Goal: Task Accomplishment & Management: Complete application form

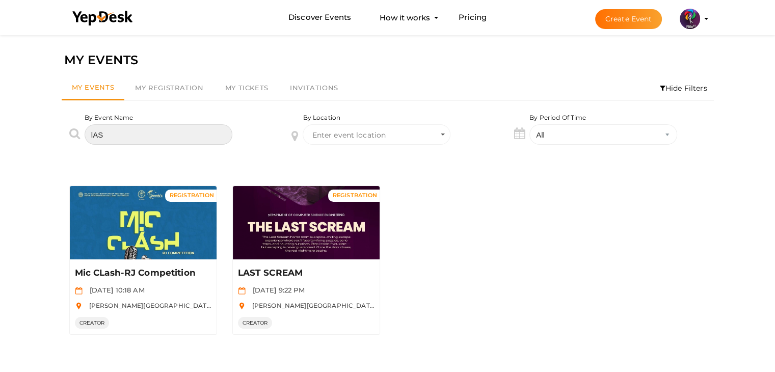
drag, startPoint x: 161, startPoint y: 129, endPoint x: 108, endPoint y: 130, distance: 53.5
click at [108, 130] on input "lAS" at bounding box center [159, 134] width 148 height 20
type input "l"
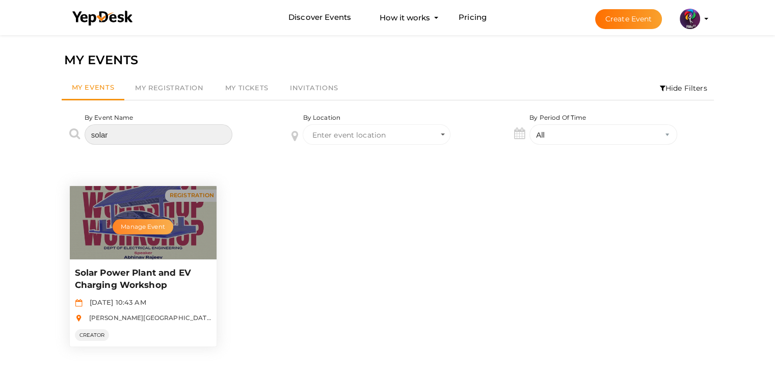
type input "solar"
click at [141, 224] on button "Manage Event" at bounding box center [143, 226] width 60 height 15
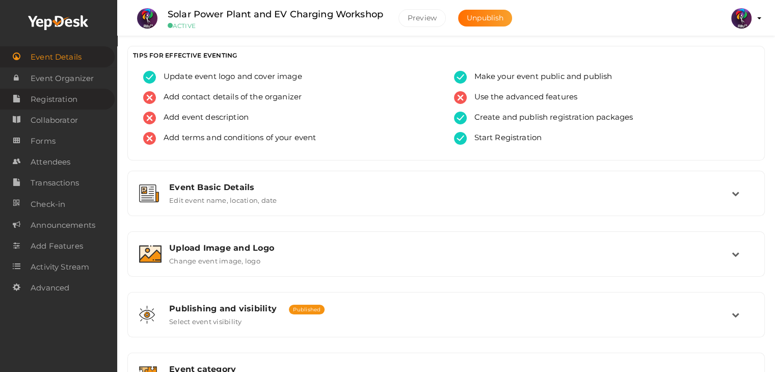
click at [98, 98] on link "Registration" at bounding box center [57, 99] width 115 height 21
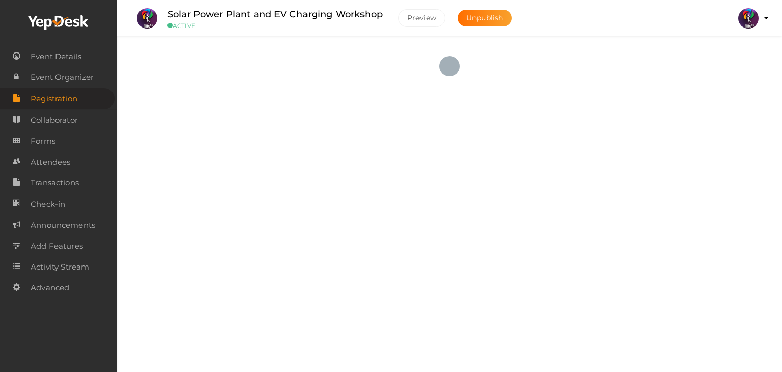
checkbox input "true"
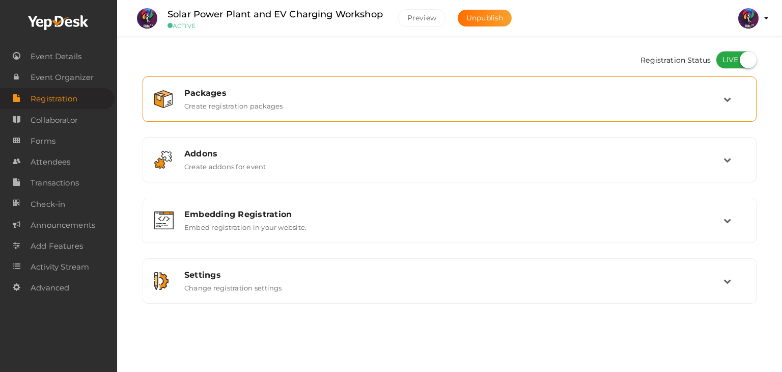
click at [654, 98] on div "Packages Create registration packages" at bounding box center [450, 99] width 547 height 22
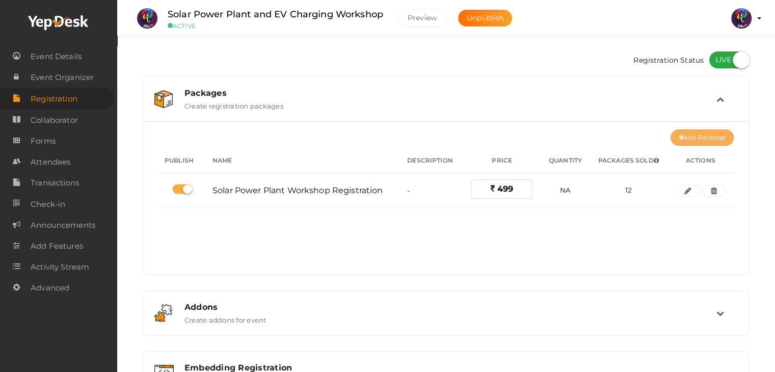
click at [696, 134] on button "Add Package" at bounding box center [701, 137] width 63 height 16
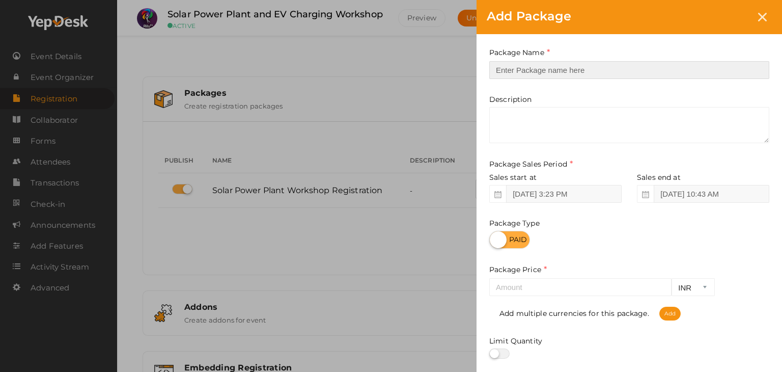
click at [602, 70] on input "text" at bounding box center [629, 70] width 280 height 18
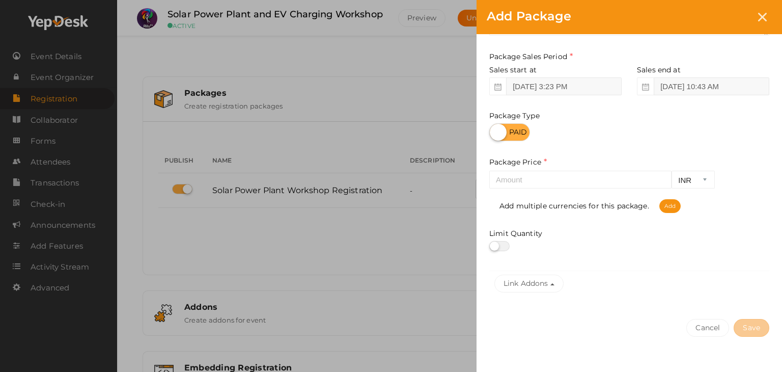
scroll to position [110, 0]
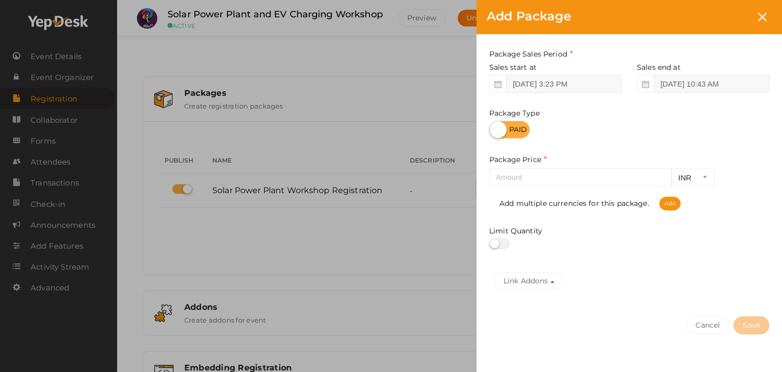
type input "Solar Power Plant Workshop Bulk Registration 5 Nos"
click at [620, 186] on div at bounding box center [629, 186] width 280 height 1
click at [620, 184] on input "number" at bounding box center [580, 177] width 182 height 18
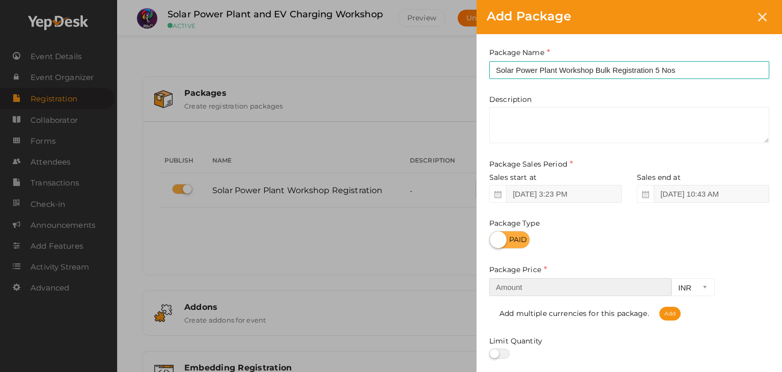
scroll to position [0, 0]
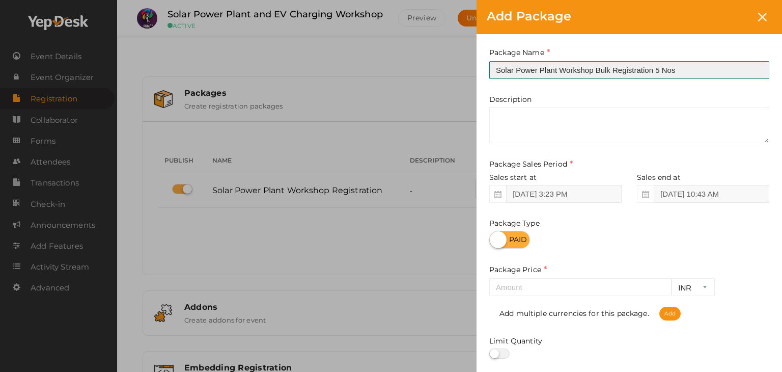
click at [696, 68] on input "Solar Power Plant Workshop Bulk Registration 5 Nos" at bounding box center [629, 70] width 280 height 18
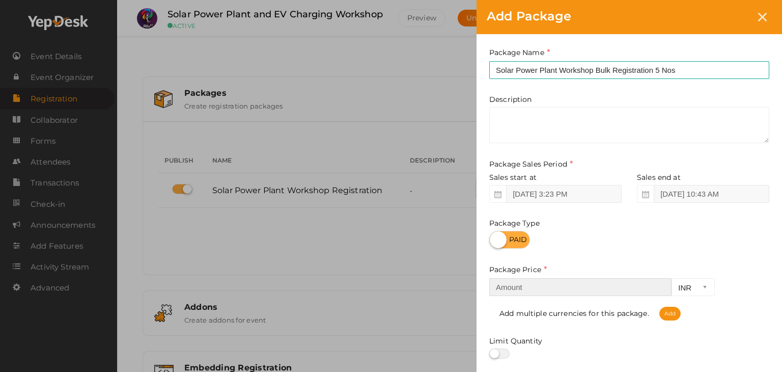
click at [556, 292] on input "number" at bounding box center [580, 287] width 182 height 18
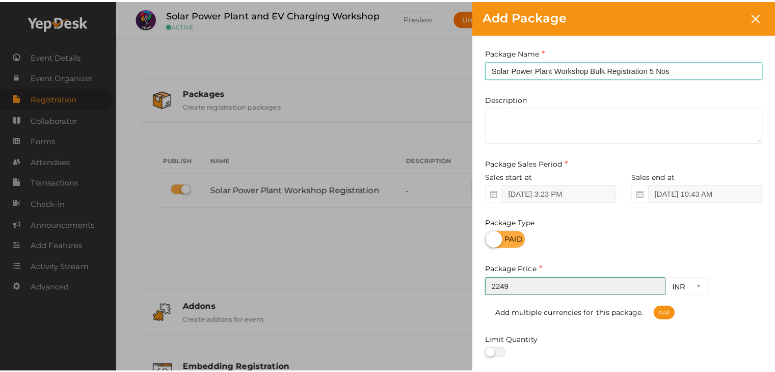
scroll to position [126, 0]
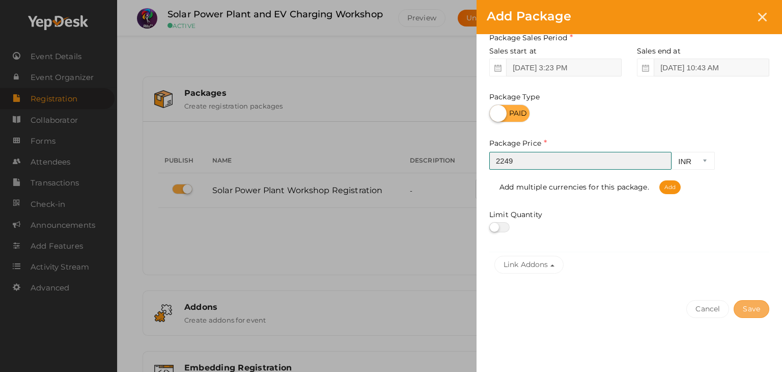
type input "2249"
click at [758, 306] on button "Save" at bounding box center [752, 309] width 36 height 18
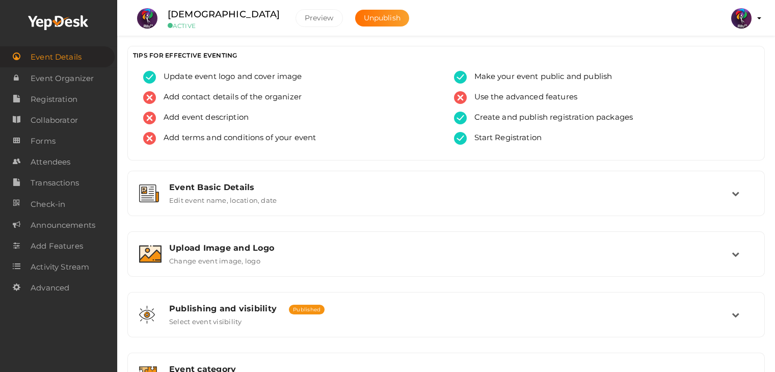
scroll to position [313, 0]
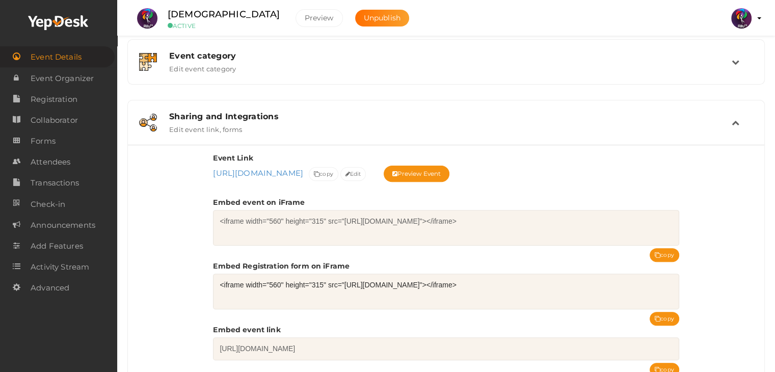
click at [740, 24] on img at bounding box center [741, 18] width 20 height 20
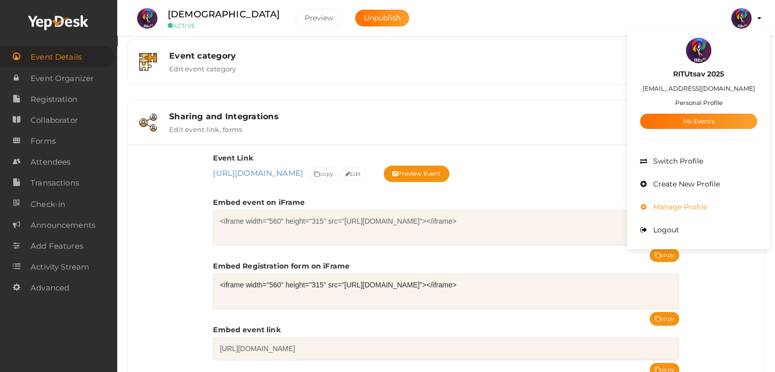
click at [693, 200] on li "Manage Profile" at bounding box center [698, 207] width 117 height 23
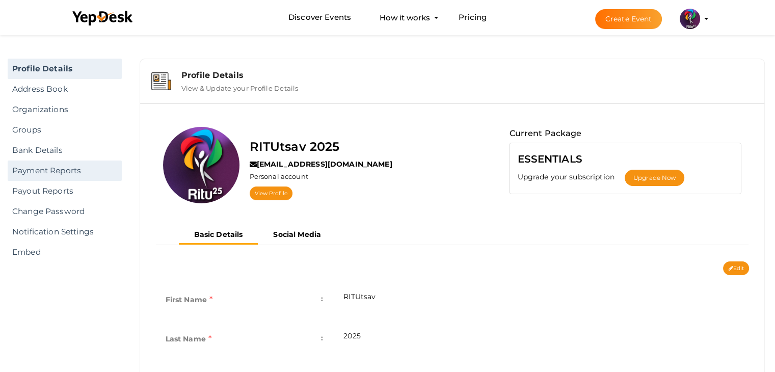
click at [60, 172] on link "Payment Reports" at bounding box center [65, 170] width 114 height 20
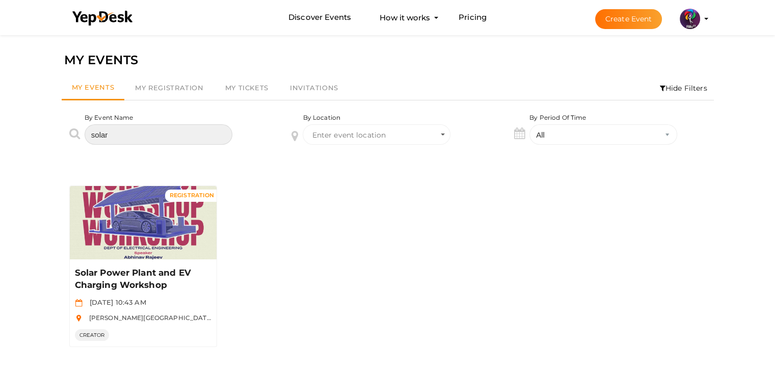
drag, startPoint x: 0, startPoint y: 0, endPoint x: 26, endPoint y: 123, distance: 125.6
click at [26, 123] on div "MY EVENTS My Events My Registration My Tickets Invitations Hide Filters By Even…" at bounding box center [387, 219] width 775 height 372
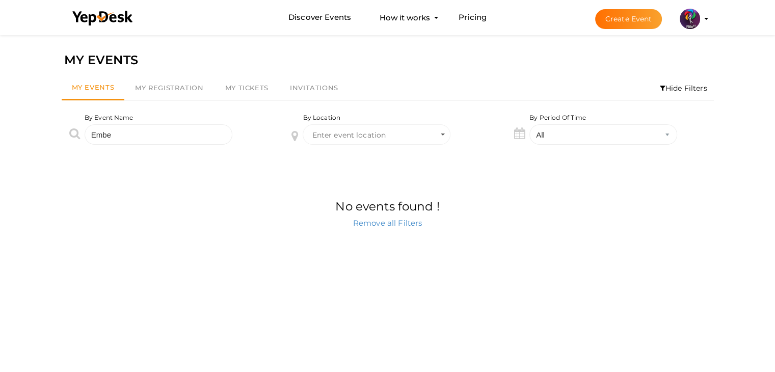
click at [26, 123] on div "MY EVENTS My Events My Registration My Tickets Invitations Hide Filters By Even…" at bounding box center [387, 219] width 775 height 372
click at [130, 133] on input "Embe" at bounding box center [159, 134] width 148 height 20
type input "Emb"
click at [626, 17] on button "Create Event" at bounding box center [628, 19] width 67 height 20
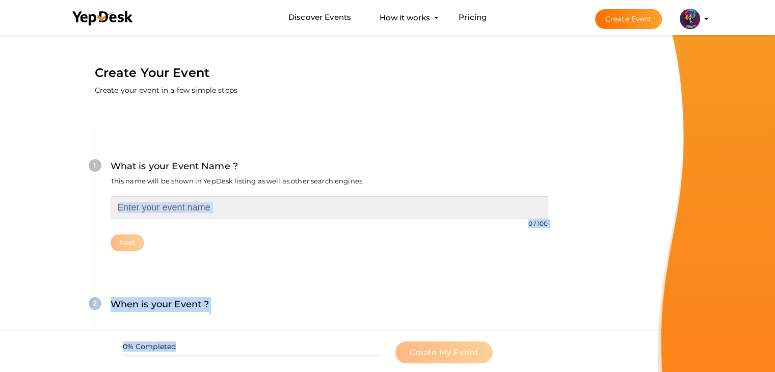
click at [258, 212] on input "text" at bounding box center [329, 207] width 437 height 23
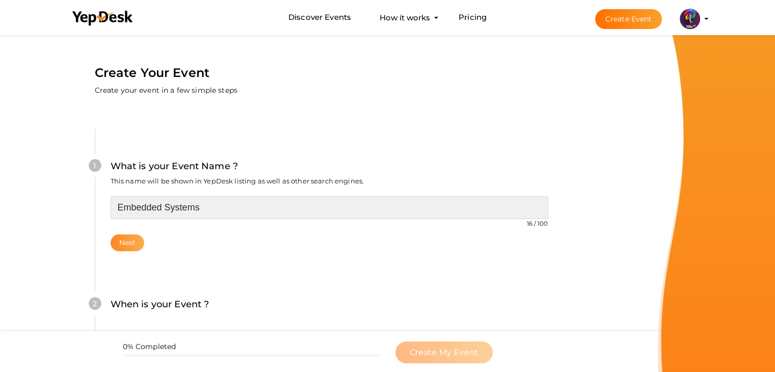
type input "Embedded Systems"
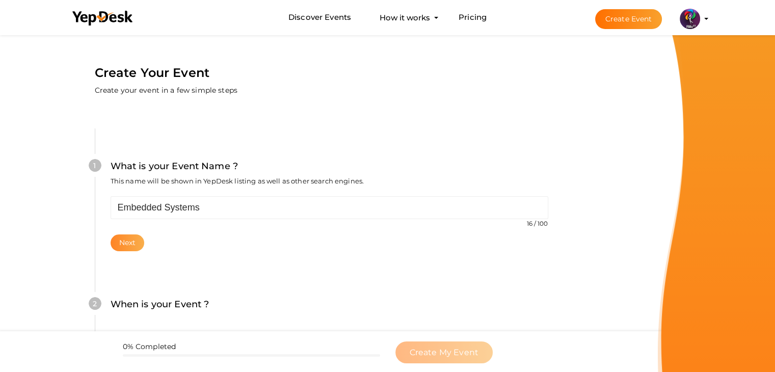
click at [132, 237] on button "Next" at bounding box center [128, 242] width 34 height 17
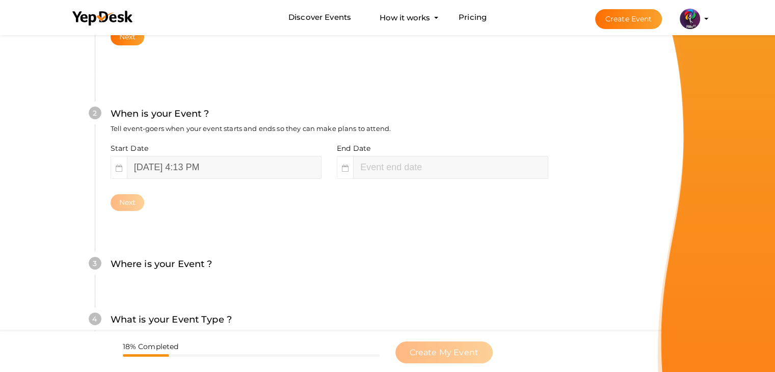
scroll to position [209, 0]
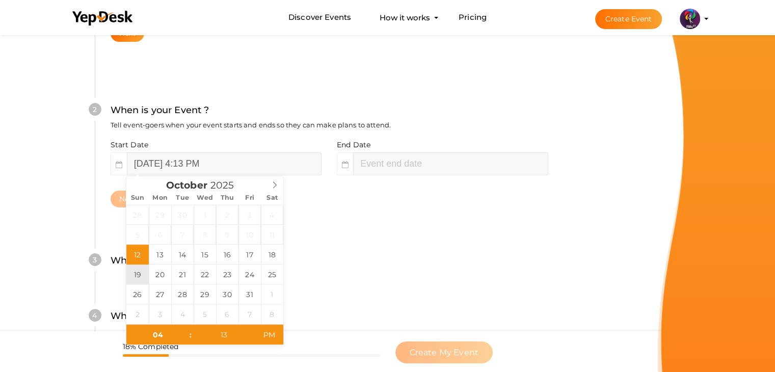
type input "October 19, 2025 4:13 PM"
type input "06"
type input "13"
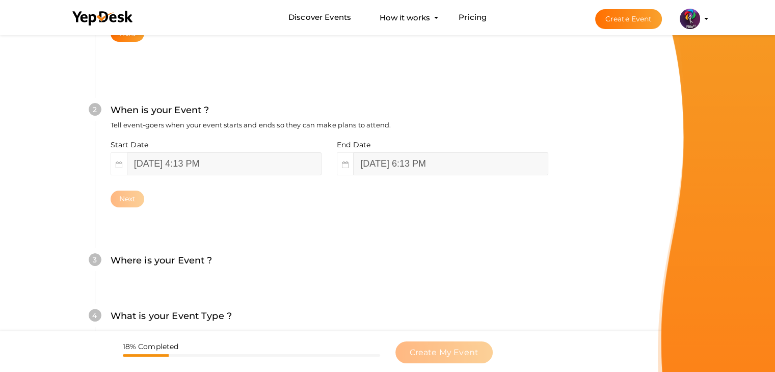
click at [429, 216] on div "2 When is your Event ? Tell event-goers when your event starts and ends so they…" at bounding box center [329, 155] width 469 height 166
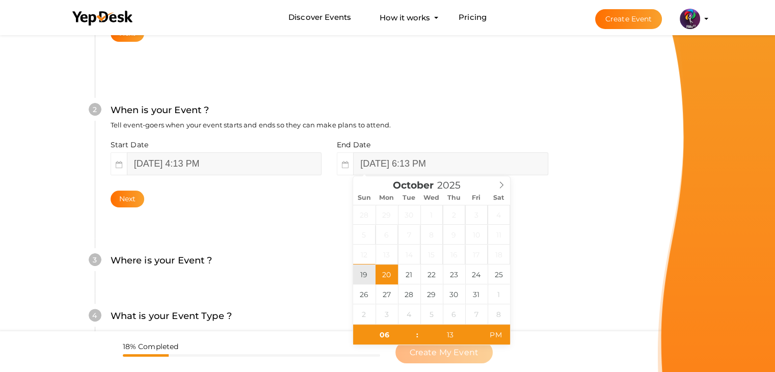
drag, startPoint x: 393, startPoint y: 283, endPoint x: 361, endPoint y: 277, distance: 33.1
type input "October 19, 2025 6:13 PM"
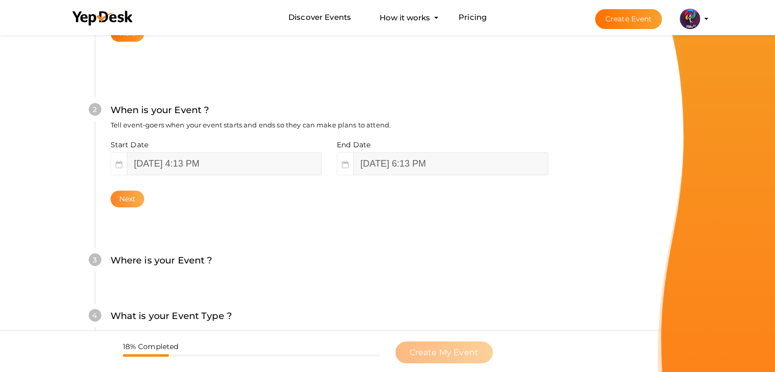
click at [124, 198] on button "Next" at bounding box center [128, 198] width 34 height 17
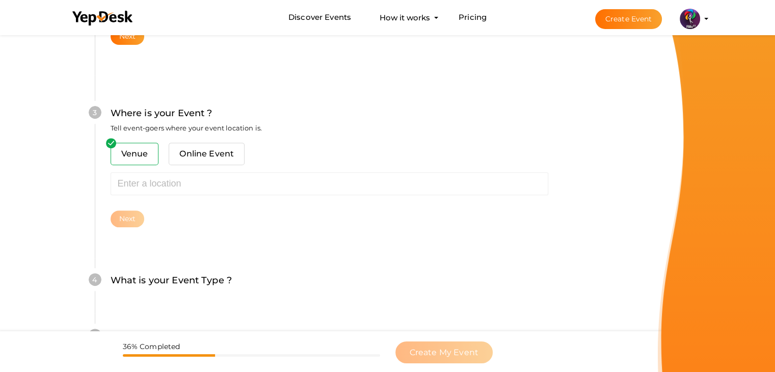
scroll to position [375, 0]
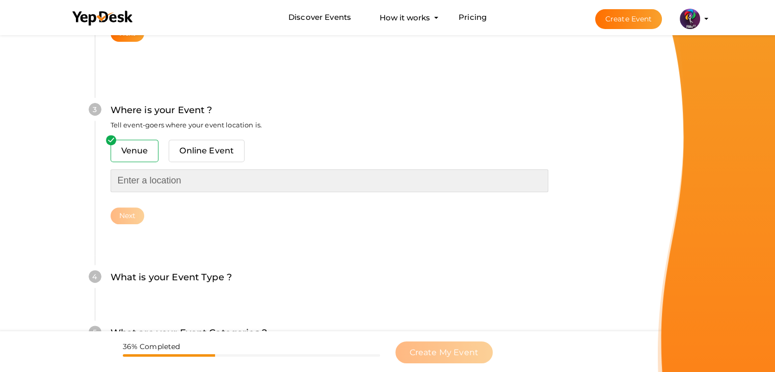
click at [183, 170] on input "text" at bounding box center [329, 180] width 437 height 23
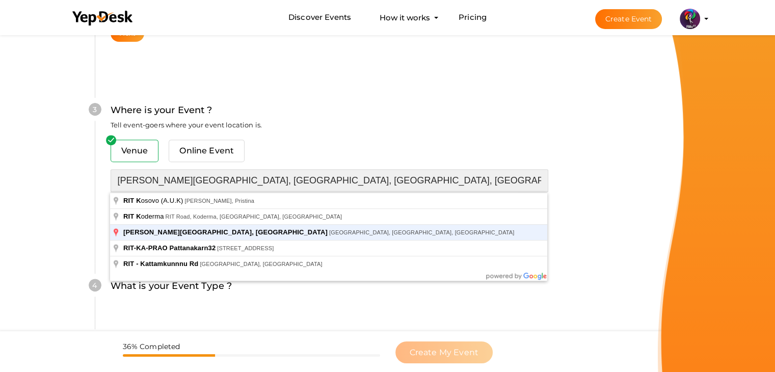
type input "[PERSON_NAME][GEOGRAPHIC_DATA], [GEOGRAPHIC_DATA], [GEOGRAPHIC_DATA], [GEOGRAPH…"
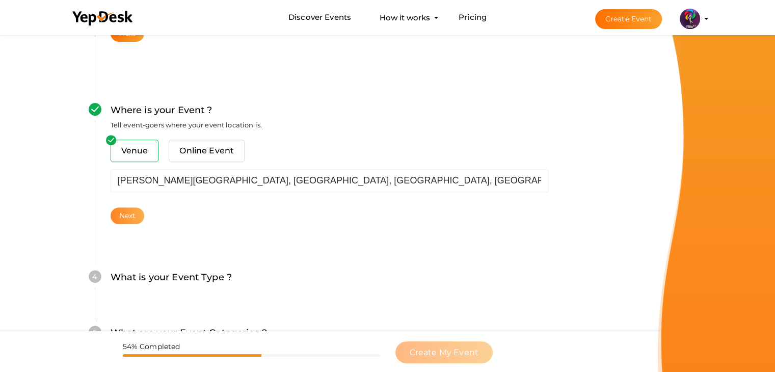
click at [138, 212] on button "Next" at bounding box center [128, 215] width 34 height 17
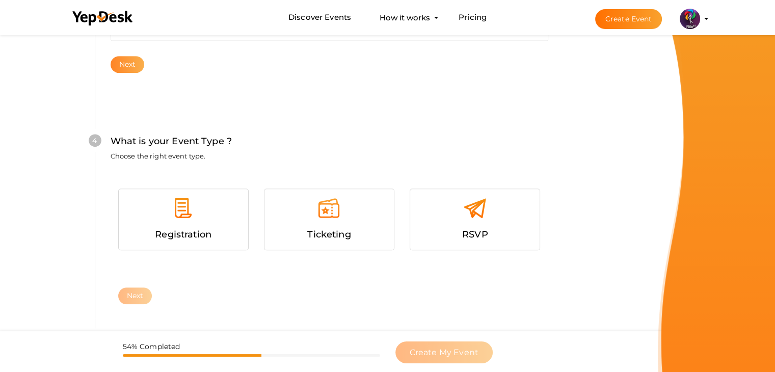
scroll to position [557, 0]
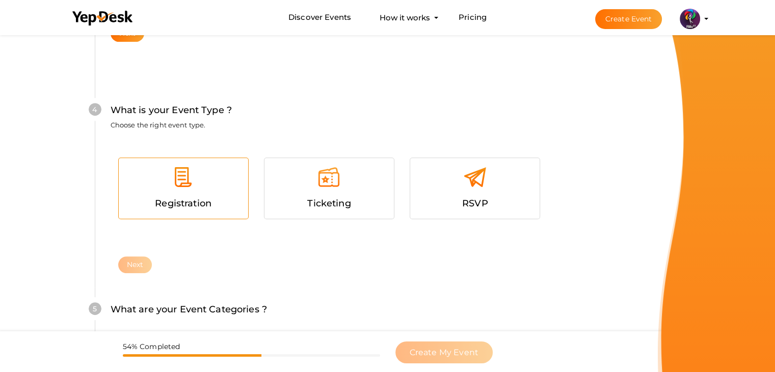
click at [183, 163] on div "Registration" at bounding box center [183, 188] width 129 height 61
click at [134, 270] on button "Next" at bounding box center [135, 264] width 34 height 17
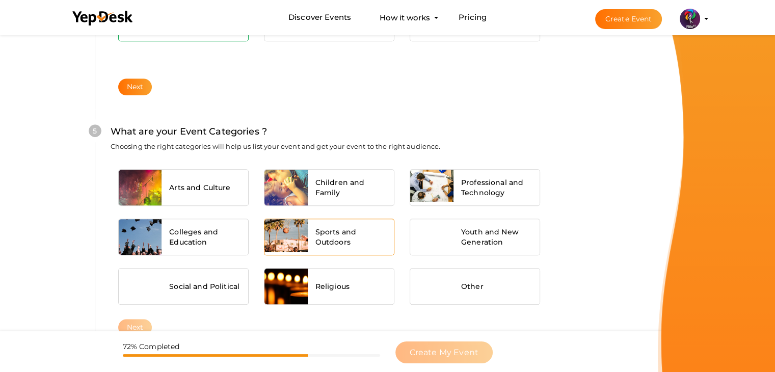
scroll to position [771, 0]
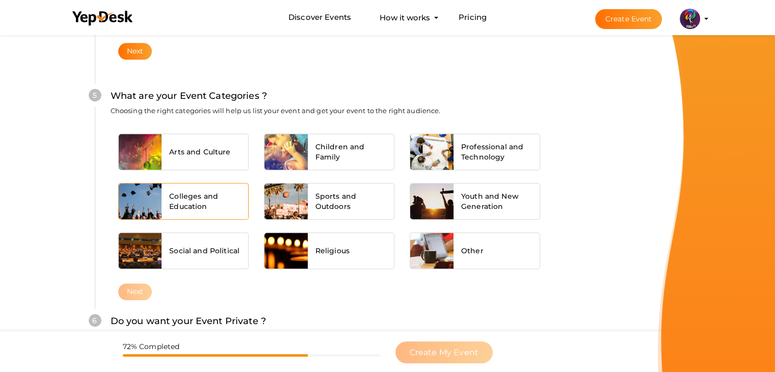
click at [208, 191] on span "Colleges and Education" at bounding box center [204, 201] width 71 height 20
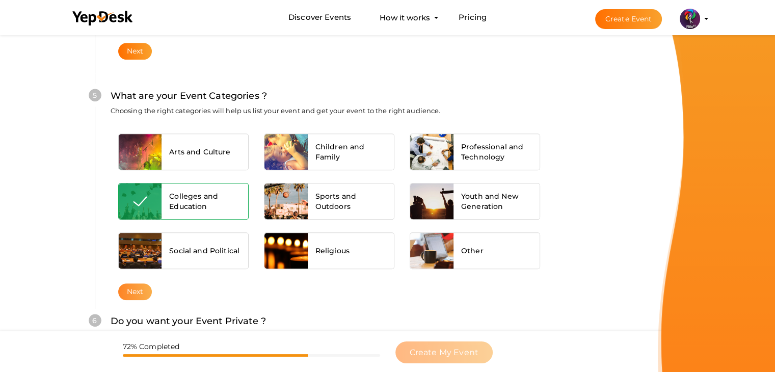
click at [130, 283] on button "Next" at bounding box center [135, 291] width 34 height 17
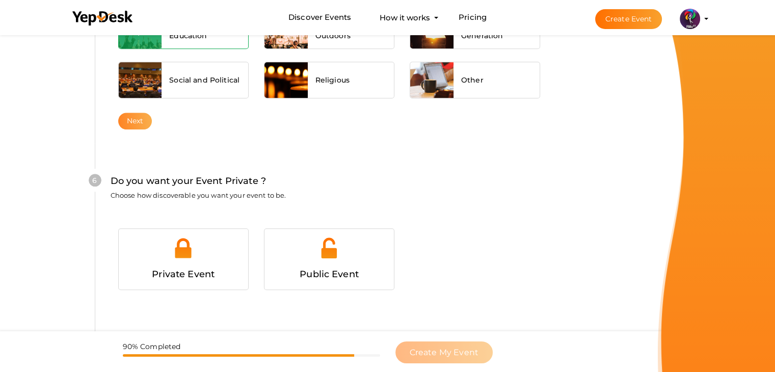
scroll to position [994, 0]
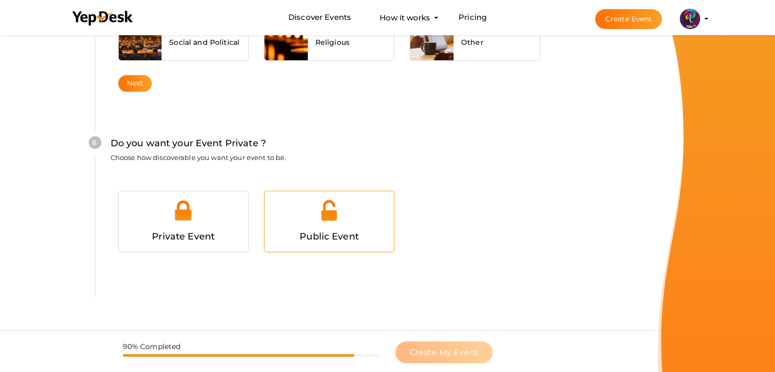
click at [344, 199] on div at bounding box center [329, 214] width 114 height 31
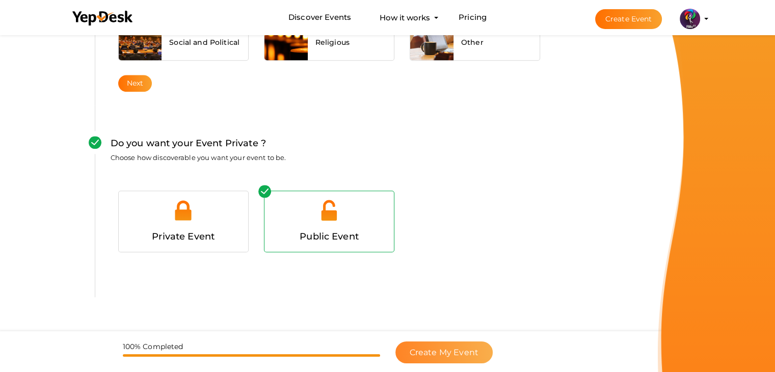
click at [458, 343] on button "Create My Event" at bounding box center [443, 352] width 97 height 22
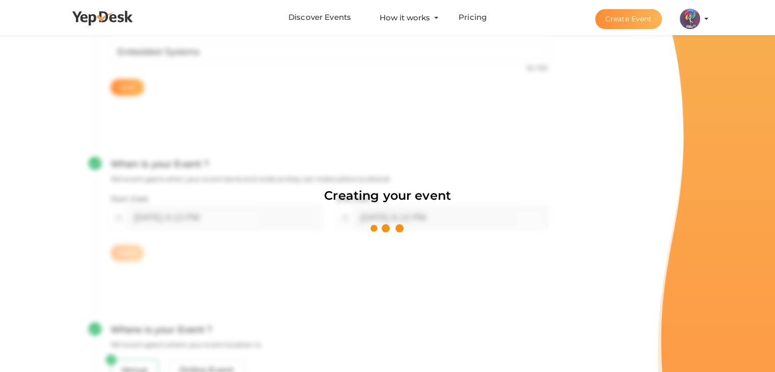
scroll to position [153, 0]
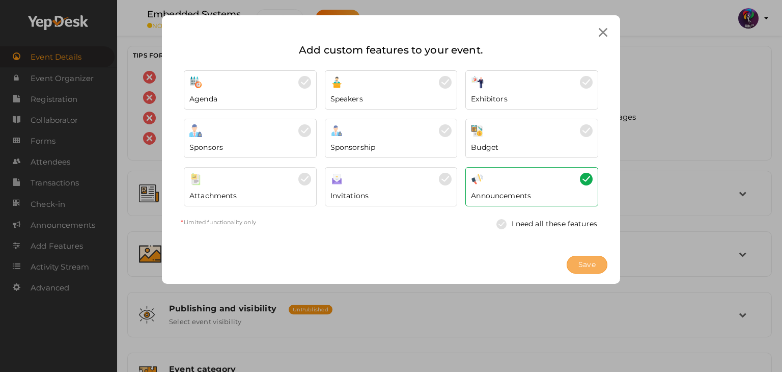
click at [582, 267] on span "Save" at bounding box center [587, 264] width 17 height 11
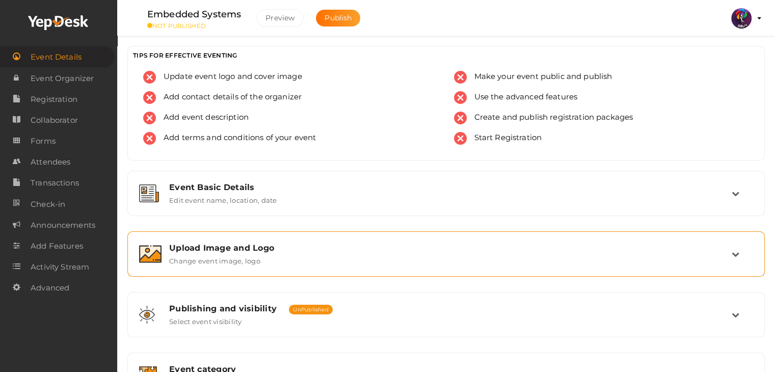
click at [582, 267] on div "Upload Image and Logo Change event image, logo" at bounding box center [446, 254] width 626 height 34
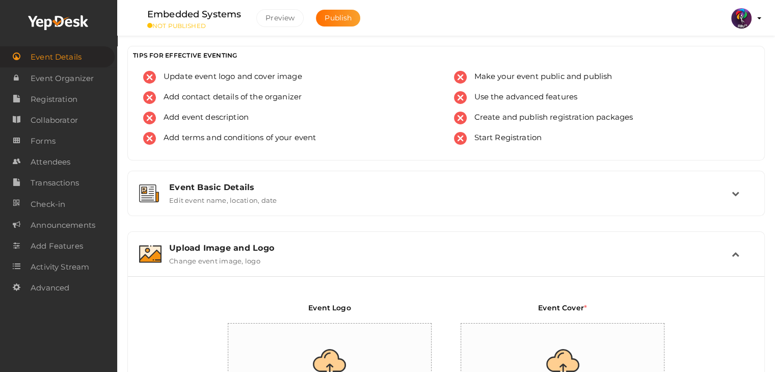
click at [381, 336] on input "file" at bounding box center [330, 367] width 204 height 89
type input "C:\fakepath\logo yepdesk (1).png"
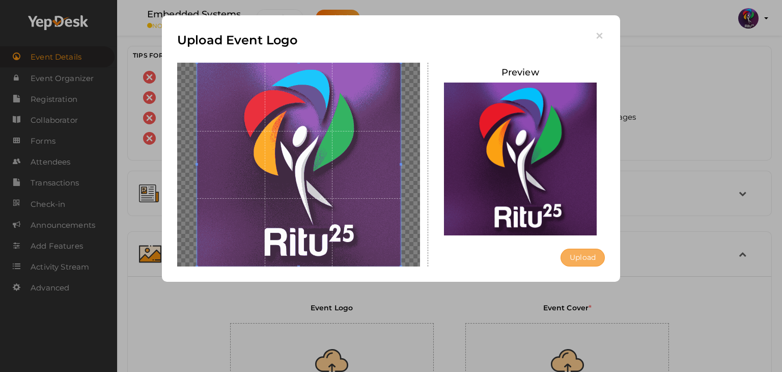
click at [589, 260] on button "Upload" at bounding box center [583, 258] width 44 height 18
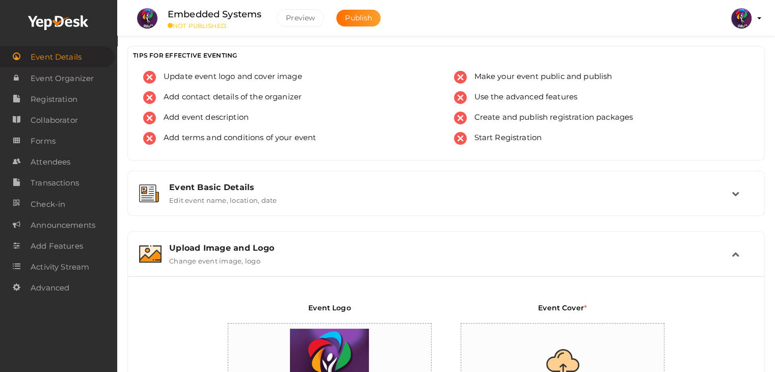
click at [558, 323] on input "file" at bounding box center [563, 367] width 204 height 89
type input "C:\fakepath\IMG-20251012-WA0026.jpg"
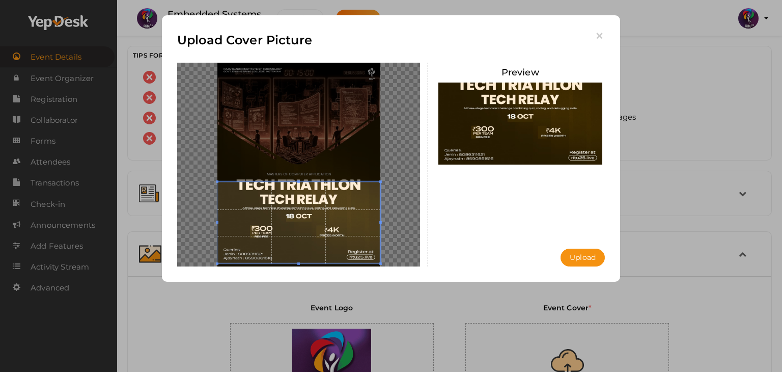
drag, startPoint x: 333, startPoint y: 174, endPoint x: 327, endPoint y: 260, distance: 86.3
click at [327, 260] on span at bounding box center [298, 222] width 163 height 81
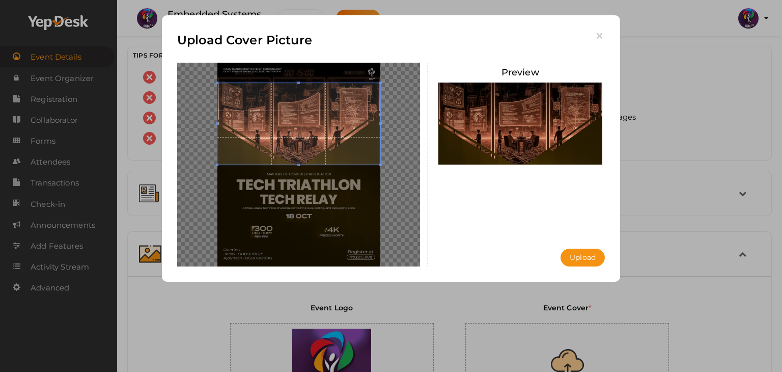
drag, startPoint x: 327, startPoint y: 260, endPoint x: 318, endPoint y: 161, distance: 99.2
click at [318, 161] on span at bounding box center [298, 123] width 163 height 81
click at [595, 257] on button "Upload" at bounding box center [583, 258] width 44 height 18
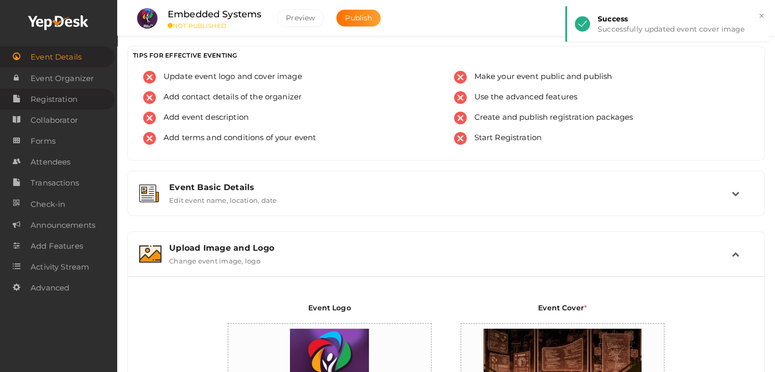
click at [74, 96] on span "Registration" at bounding box center [54, 99] width 47 height 20
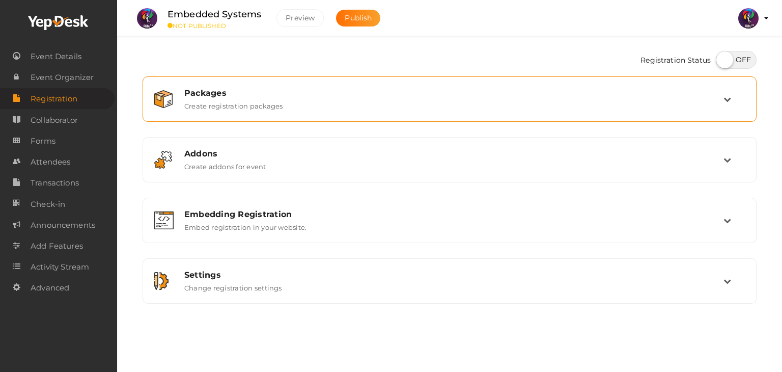
click at [603, 92] on div "Packages" at bounding box center [453, 93] width 539 height 10
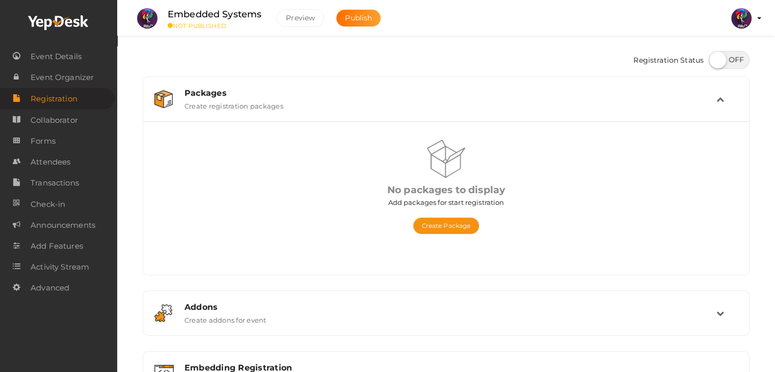
click at [738, 50] on div "Registration Status" at bounding box center [446, 61] width 607 height 31
click at [734, 57] on label at bounding box center [728, 60] width 41 height 18
click at [715, 57] on input "checkbox" at bounding box center [711, 56] width 7 height 7
checkbox input "true"
click at [470, 229] on button "Create Package" at bounding box center [446, 225] width 66 height 16
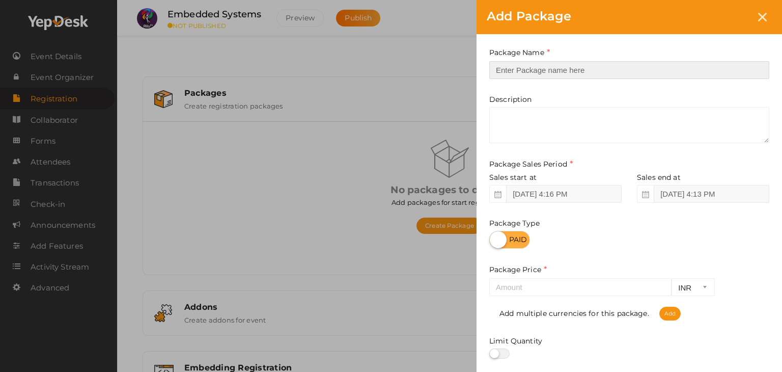
click at [595, 72] on input "text" at bounding box center [629, 70] width 280 height 18
type input "0"
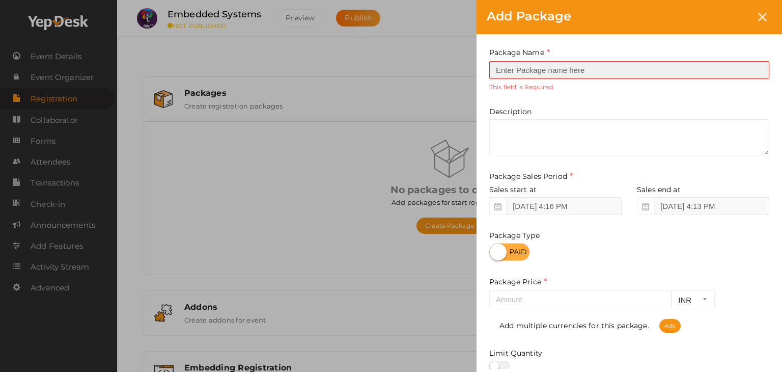
type input "e"
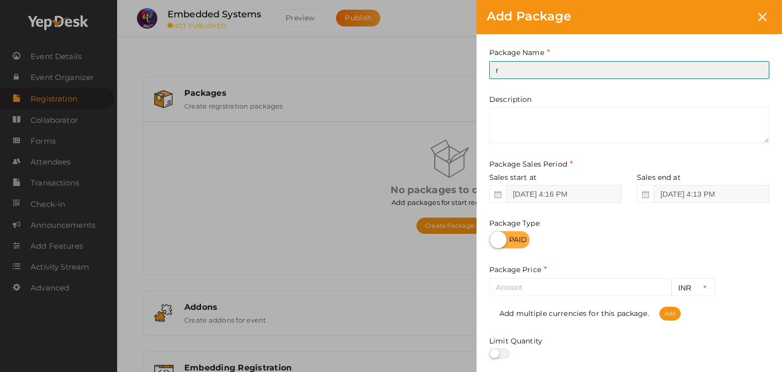
type input "reg"
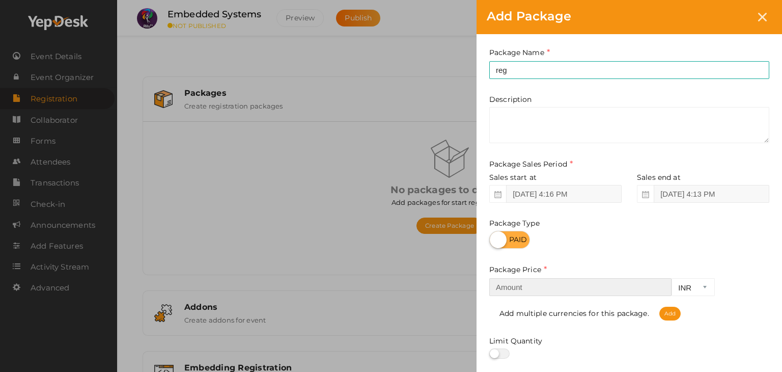
click at [615, 286] on input "number" at bounding box center [580, 287] width 182 height 18
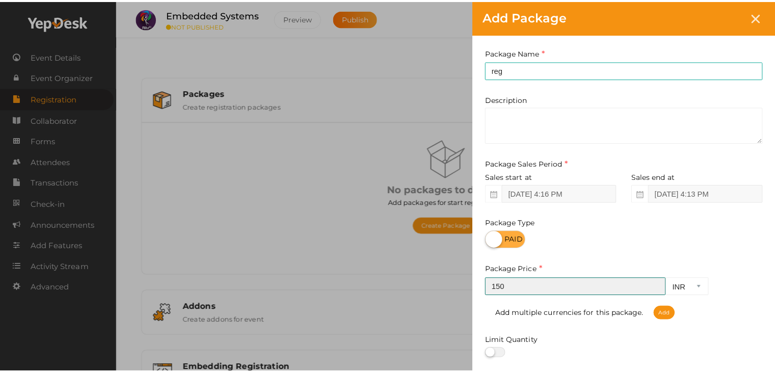
scroll to position [126, 0]
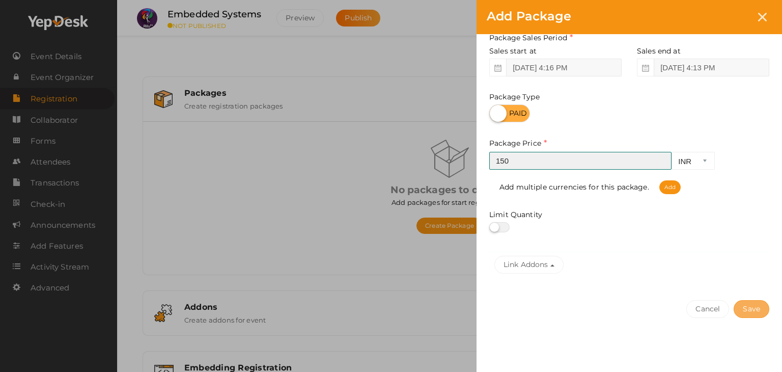
type input "150"
click at [752, 306] on button "Save" at bounding box center [752, 309] width 36 height 18
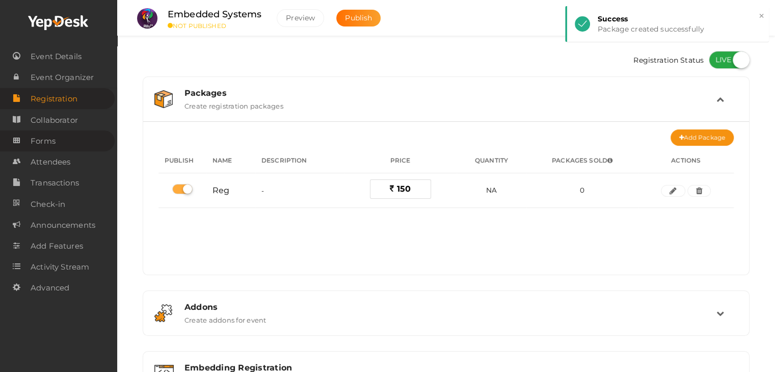
click at [55, 132] on link "Forms" at bounding box center [57, 140] width 115 height 21
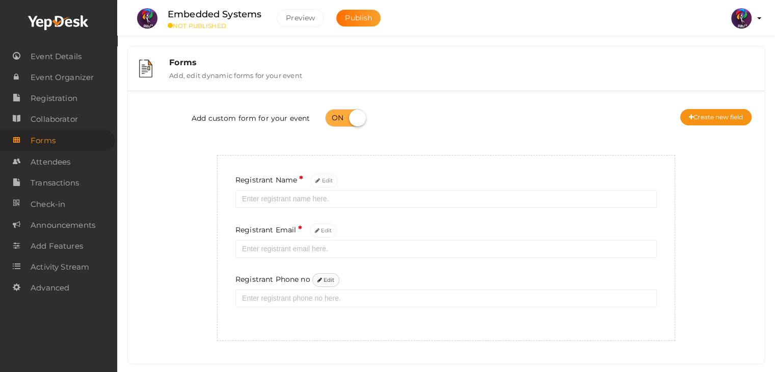
click at [327, 287] on button "Edit" at bounding box center [326, 280] width 28 height 14
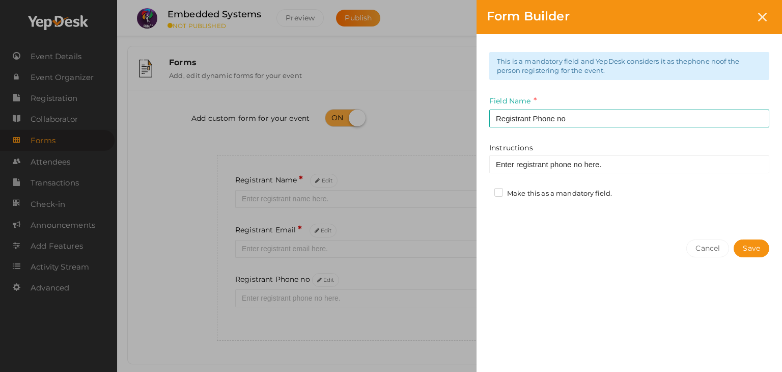
click at [591, 188] on label "Make this as a mandatory field." at bounding box center [554, 193] width 118 height 10
click at [484, 190] on input "Make this as a mandatory field." at bounding box center [484, 190] width 0 height 0
click at [763, 246] on button "Save" at bounding box center [752, 248] width 36 height 18
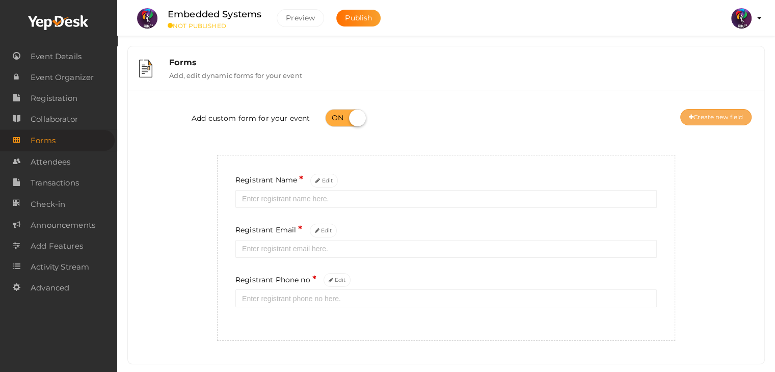
click at [733, 114] on button "Create new field" at bounding box center [715, 117] width 71 height 16
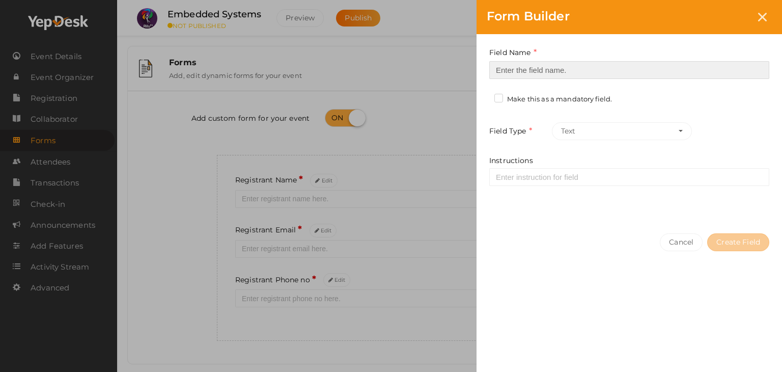
click at [584, 73] on input at bounding box center [629, 70] width 280 height 18
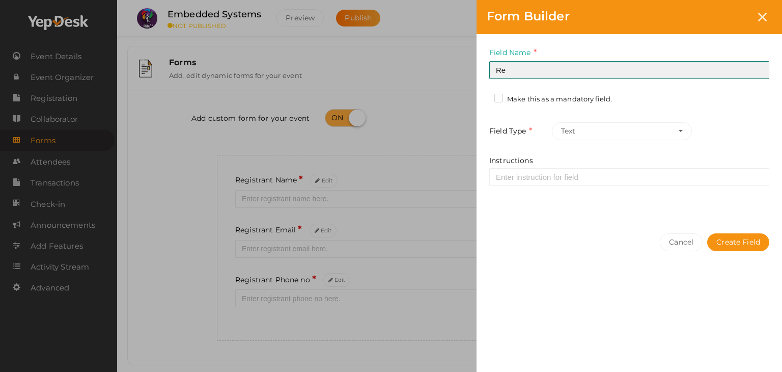
type input "Registrant College"
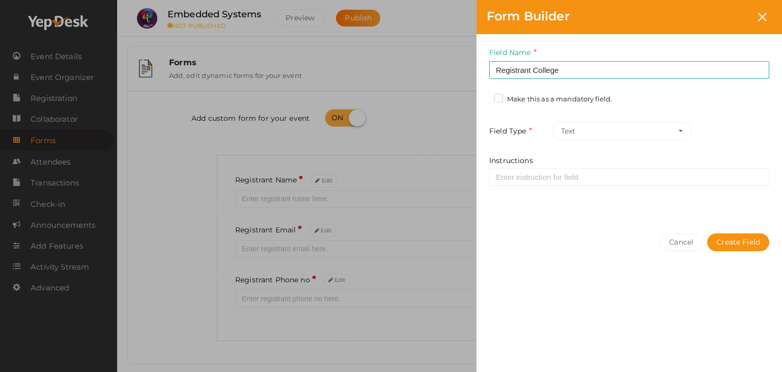
click at [499, 98] on label "Make this as a mandatory field." at bounding box center [554, 99] width 118 height 10
click at [484, 96] on input "Make this as a mandatory field." at bounding box center [484, 96] width 0 height 0
click at [730, 239] on button "Create Field" at bounding box center [738, 242] width 62 height 18
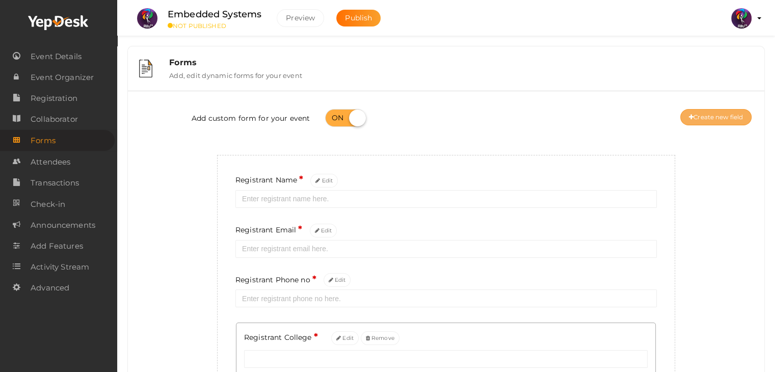
click at [723, 119] on button "Create new field" at bounding box center [715, 117] width 71 height 16
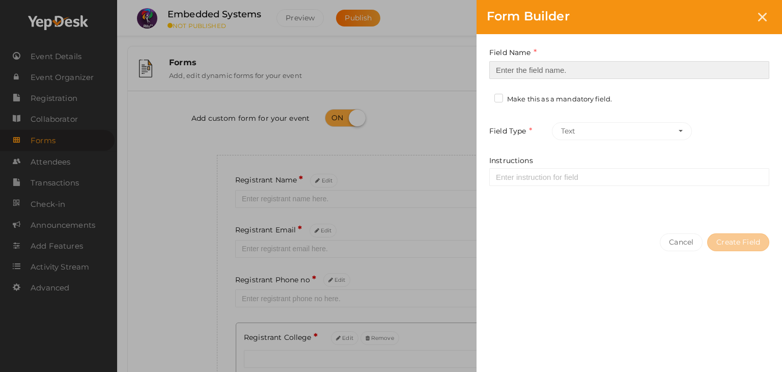
click at [660, 68] on input at bounding box center [629, 70] width 280 height 18
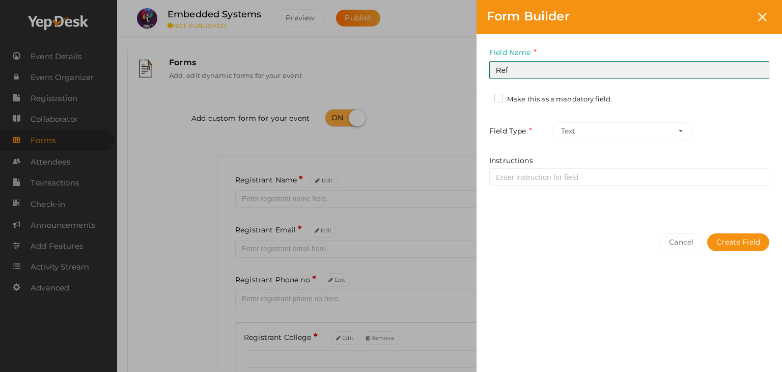
type input "Refferal ID"
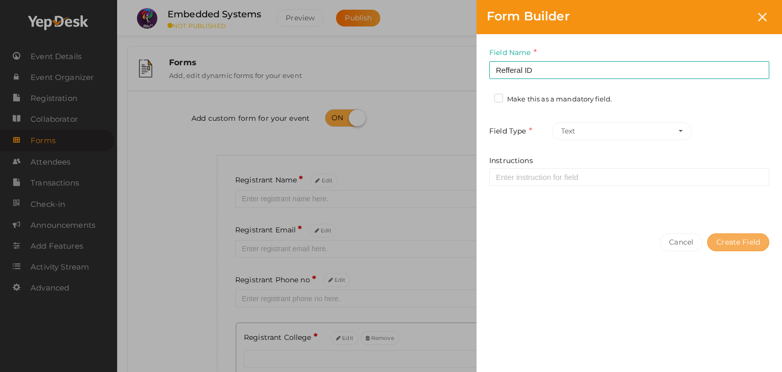
click at [746, 237] on button "Create Field" at bounding box center [738, 242] width 62 height 18
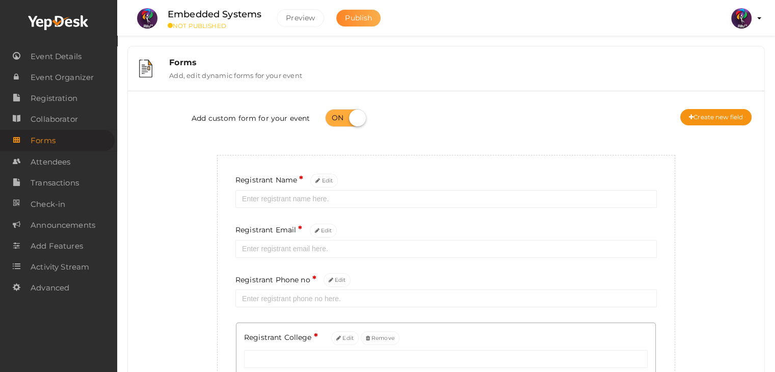
click at [369, 15] on span "Publish" at bounding box center [358, 17] width 27 height 9
click at [62, 92] on span "Registration" at bounding box center [54, 98] width 47 height 20
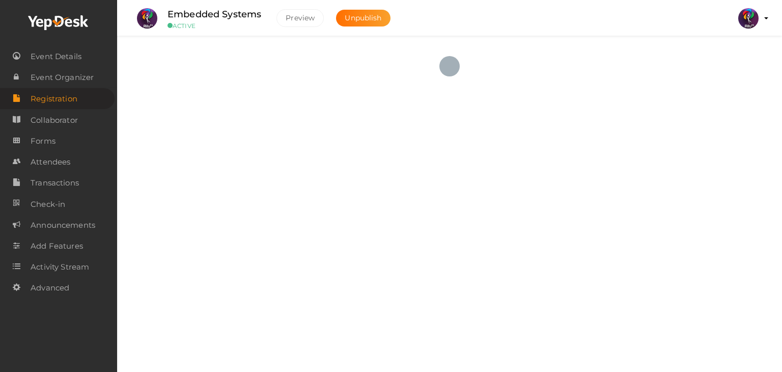
checkbox input "true"
type textarea "<iframe width="560" height="315" src="https://www.yepdesk.com/embed/open-regist…"
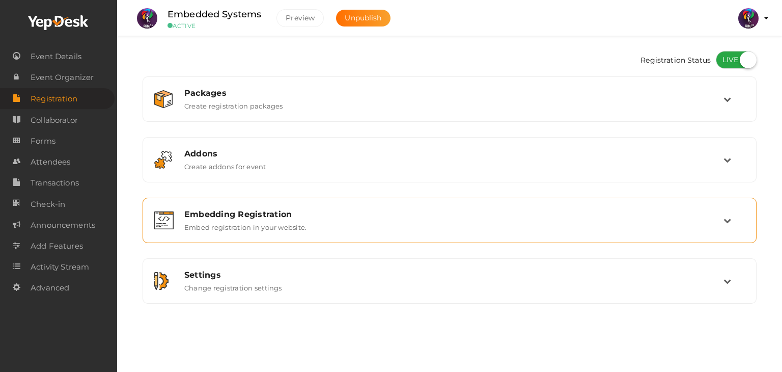
click at [640, 212] on div "Embedding Registration" at bounding box center [453, 214] width 539 height 10
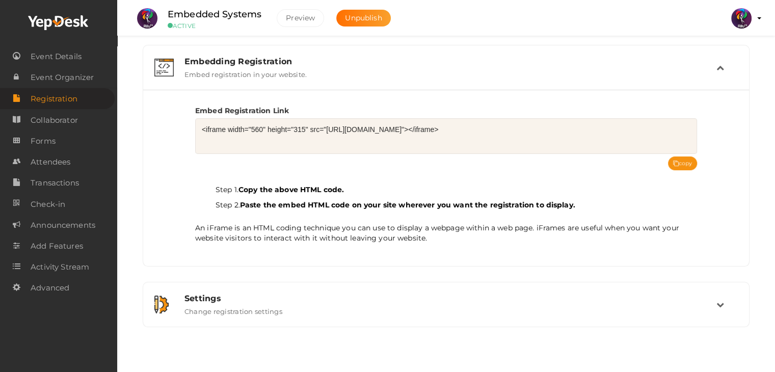
scroll to position [158, 0]
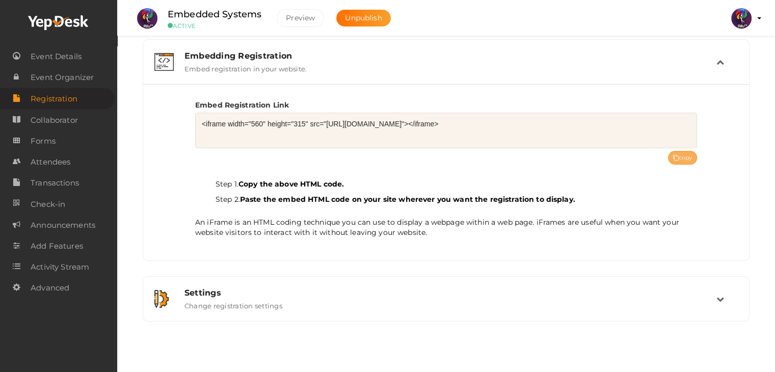
click at [681, 159] on button "copy" at bounding box center [683, 158] width 30 height 14
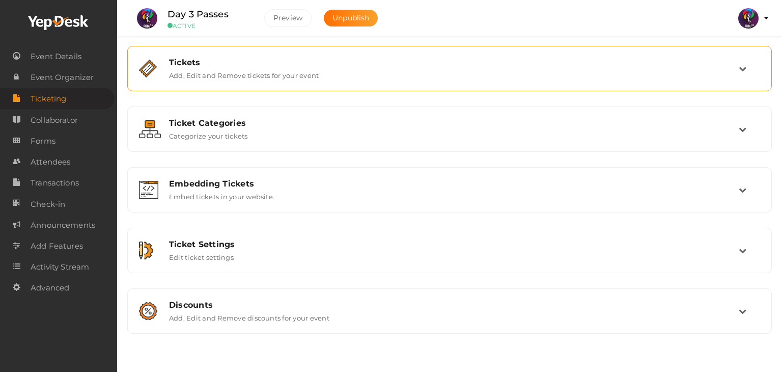
click at [225, 74] on label "Add, Edit and Remove tickets for your event" at bounding box center [244, 73] width 150 height 12
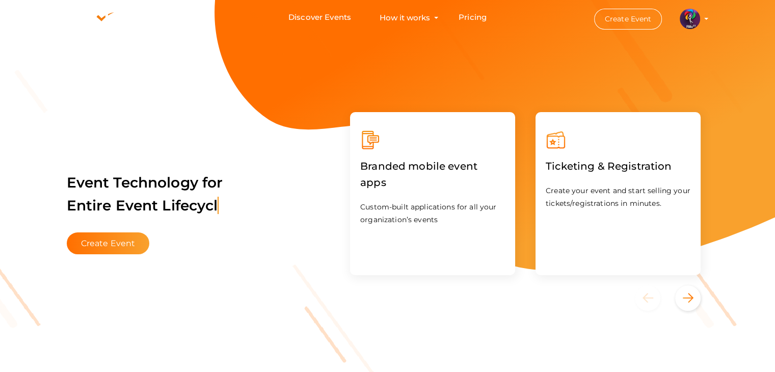
click at [691, 18] on img at bounding box center [689, 19] width 20 height 20
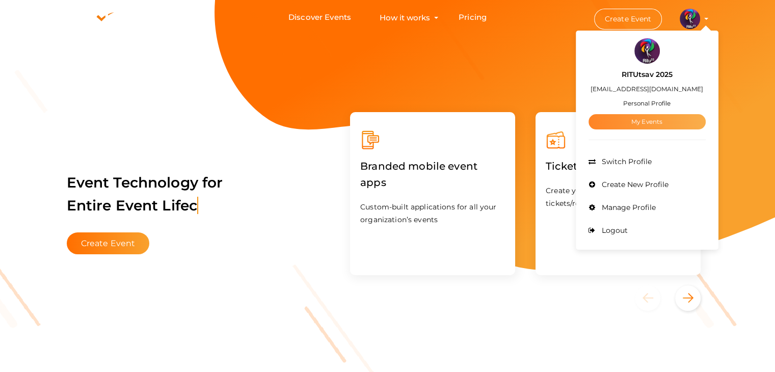
click at [642, 118] on link "My Events" at bounding box center [646, 121] width 117 height 15
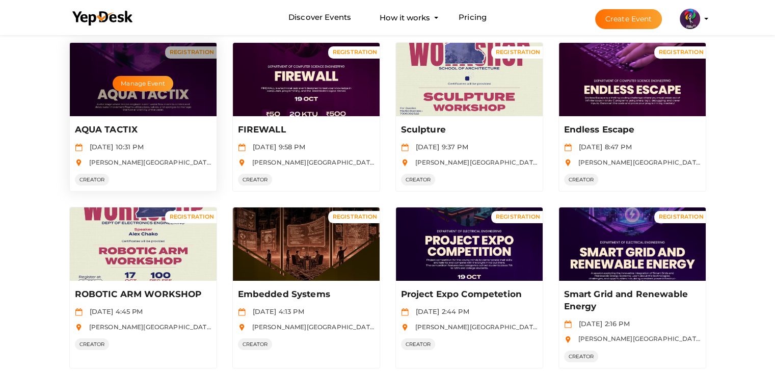
scroll to position [85, 0]
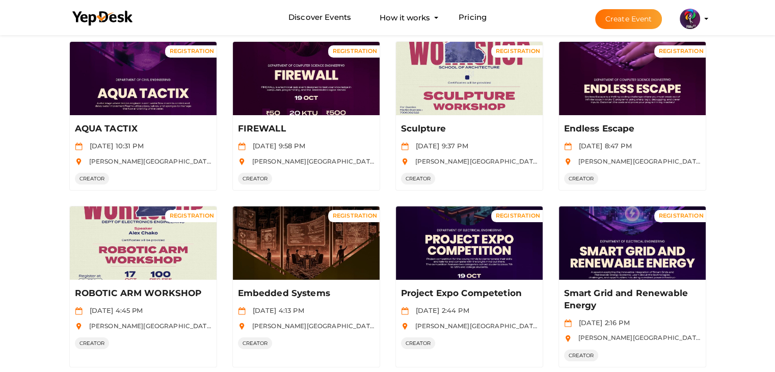
click at [615, 16] on button "Create Event" at bounding box center [628, 19] width 67 height 20
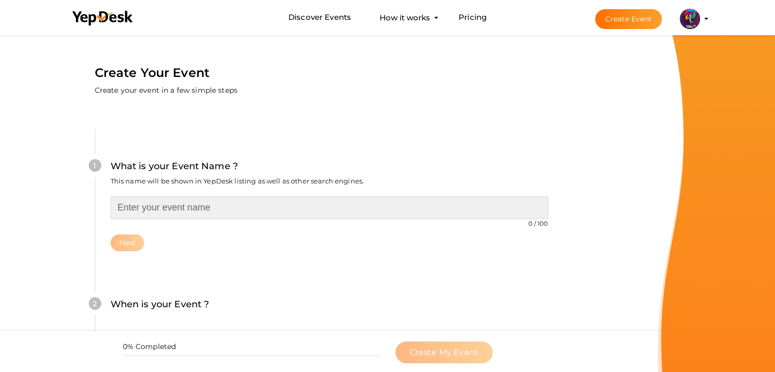
click at [402, 216] on input "text" at bounding box center [329, 207] width 437 height 23
type input "Crochet Workshop"
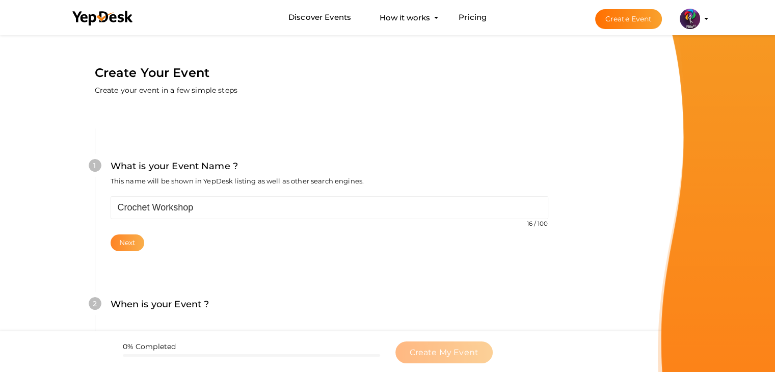
click at [127, 235] on button "Next" at bounding box center [128, 242] width 34 height 17
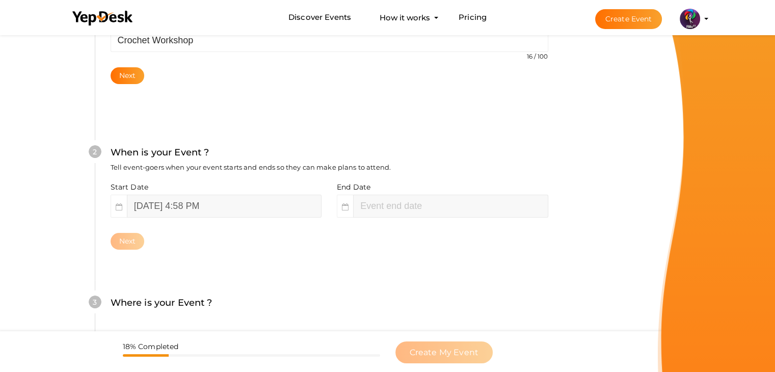
scroll to position [209, 0]
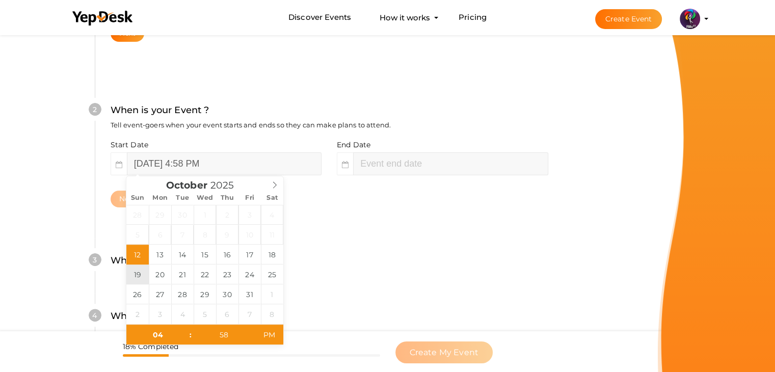
type input "October 19, 2025 4:58 PM"
type input "06"
type input "58"
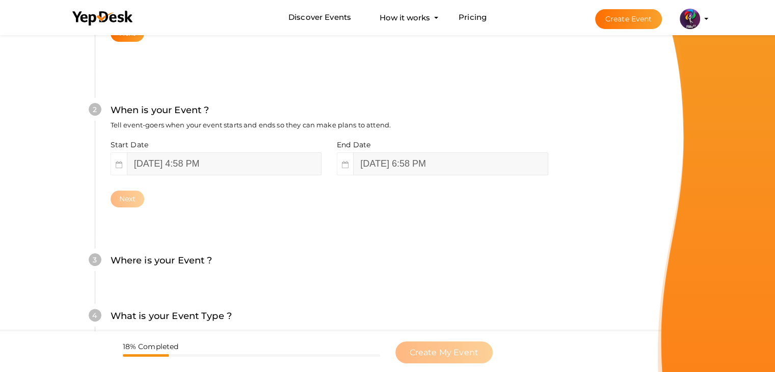
click at [369, 207] on div "2 When is your Event ? Tell event-goers when your event starts and ends so they…" at bounding box center [329, 155] width 469 height 166
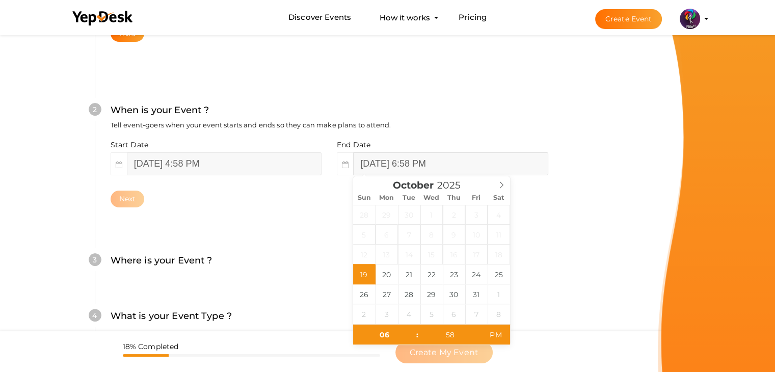
click at [403, 161] on input "October 19, 2025 6:58 PM" at bounding box center [450, 163] width 195 height 23
drag, startPoint x: 384, startPoint y: 279, endPoint x: 367, endPoint y: 273, distance: 18.0
type input "October 19, 2025 6:58 PM"
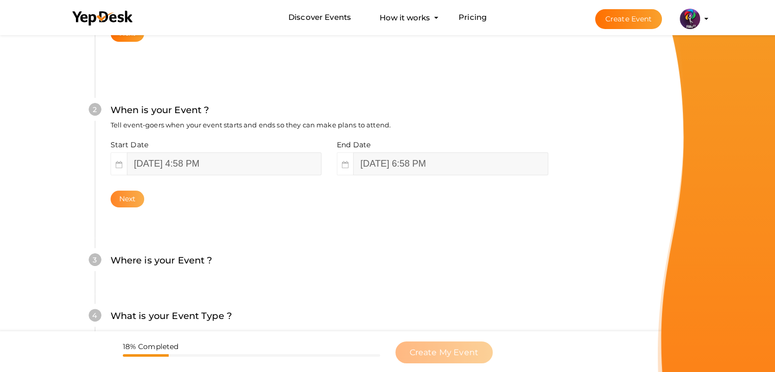
click at [116, 197] on button "Next" at bounding box center [128, 198] width 34 height 17
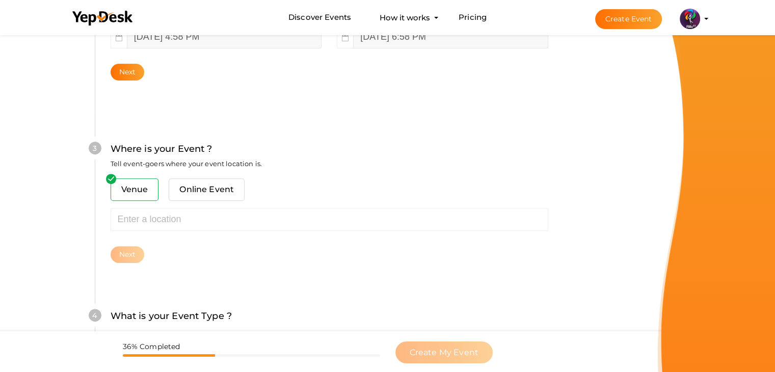
scroll to position [375, 0]
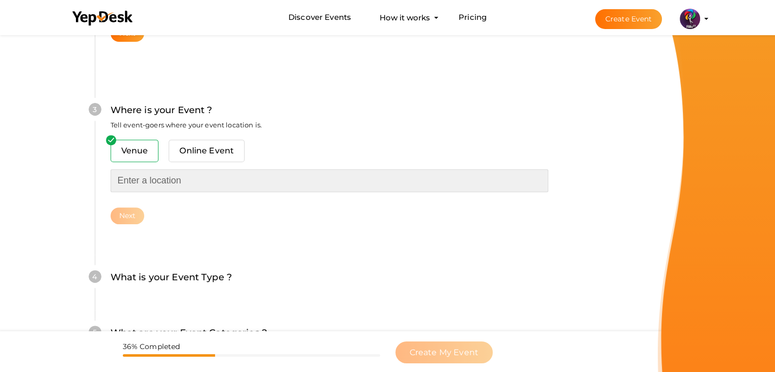
click at [164, 178] on input "text" at bounding box center [329, 180] width 437 height 23
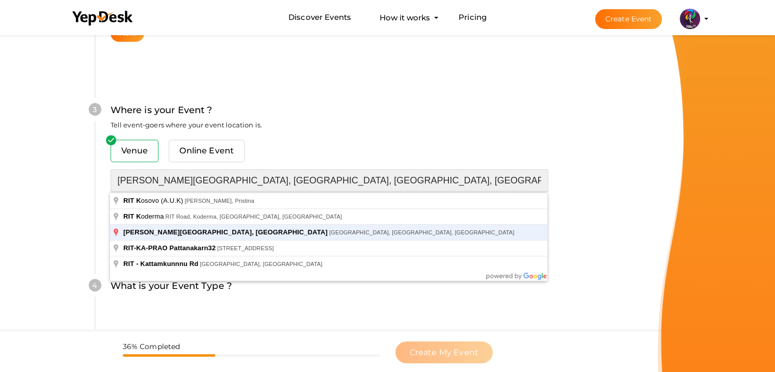
type input "[PERSON_NAME][GEOGRAPHIC_DATA], [GEOGRAPHIC_DATA], [GEOGRAPHIC_DATA], [GEOGRAPH…"
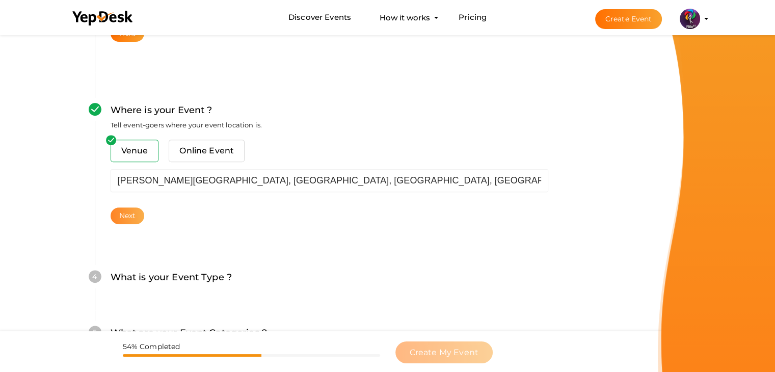
click at [129, 207] on button "Next" at bounding box center [128, 215] width 34 height 17
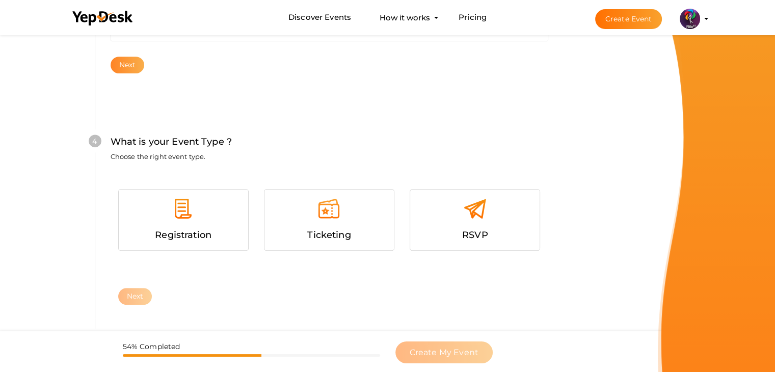
scroll to position [557, 0]
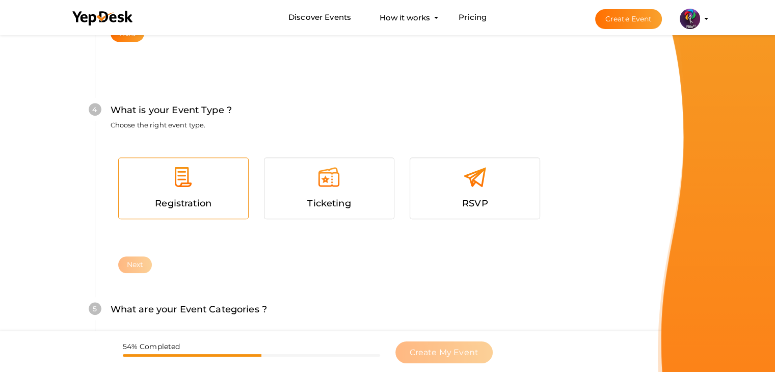
click at [209, 191] on div at bounding box center [183, 181] width 114 height 31
click at [125, 265] on button "Next" at bounding box center [135, 264] width 34 height 17
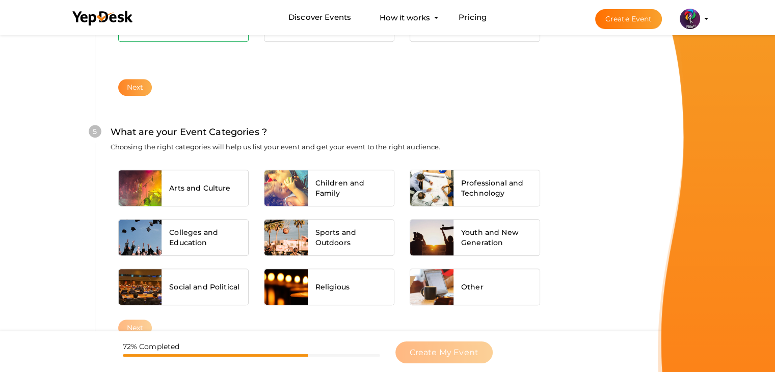
scroll to position [771, 0]
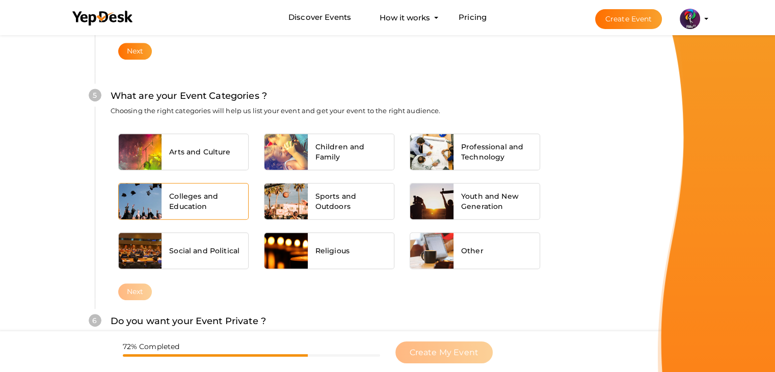
click at [204, 200] on span "Colleges and Education" at bounding box center [204, 201] width 71 height 20
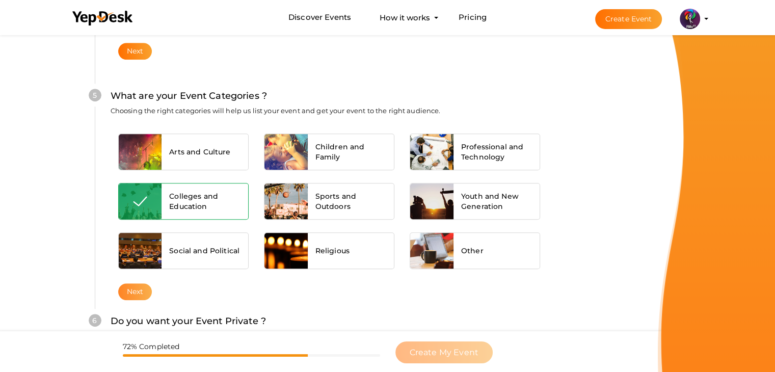
click at [141, 295] on button "Next" at bounding box center [135, 291] width 34 height 17
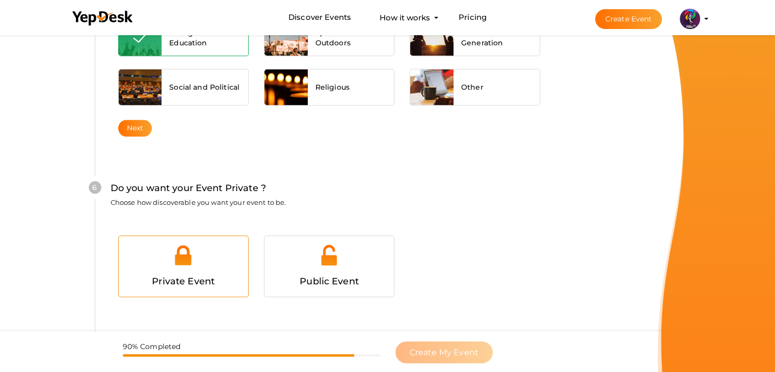
scroll to position [994, 0]
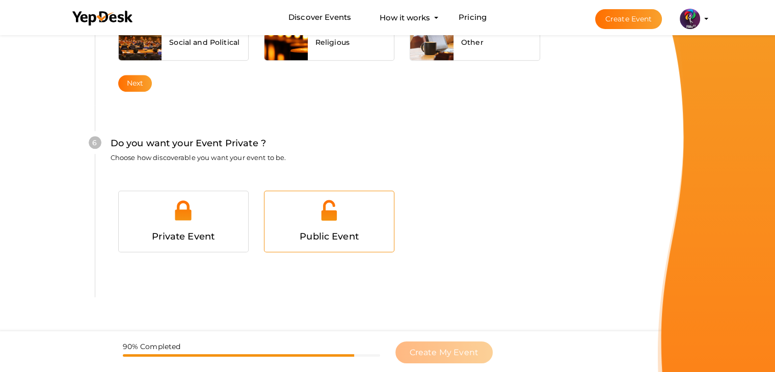
click at [303, 221] on div at bounding box center [329, 214] width 114 height 31
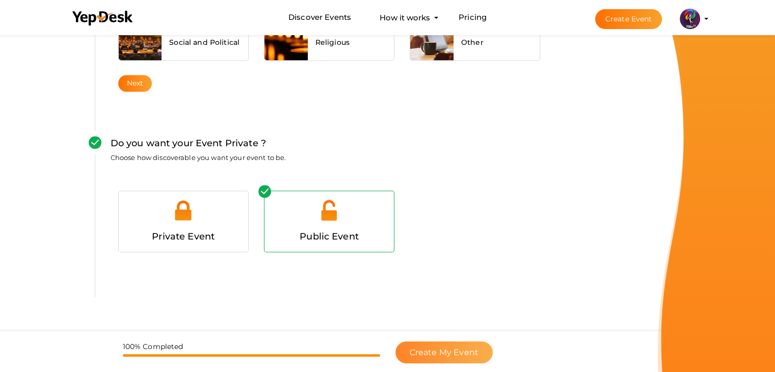
click at [449, 354] on span "Create My Event" at bounding box center [443, 352] width 69 height 10
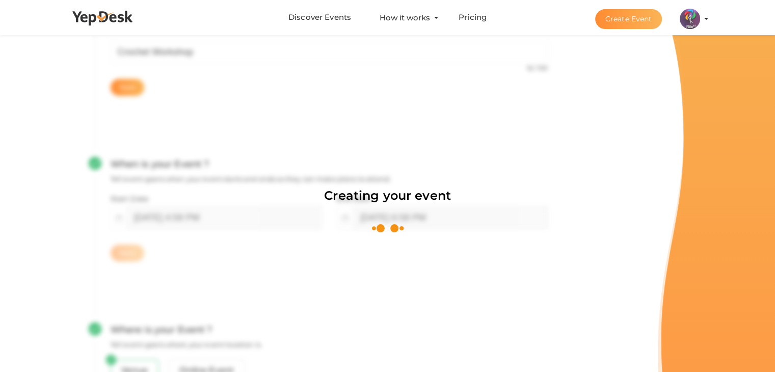
scroll to position [153, 0]
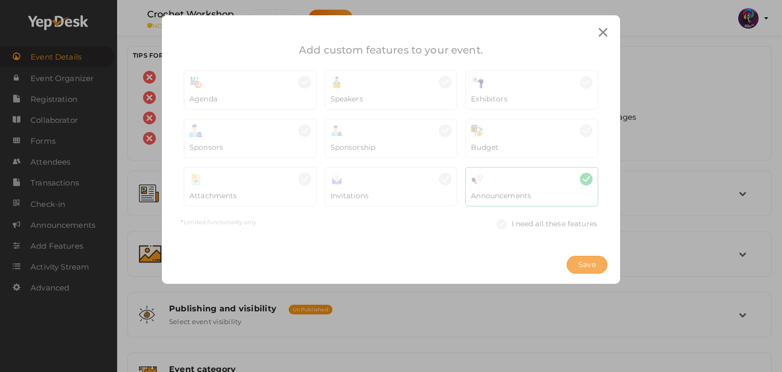
click at [583, 262] on span "Save" at bounding box center [587, 264] width 17 height 11
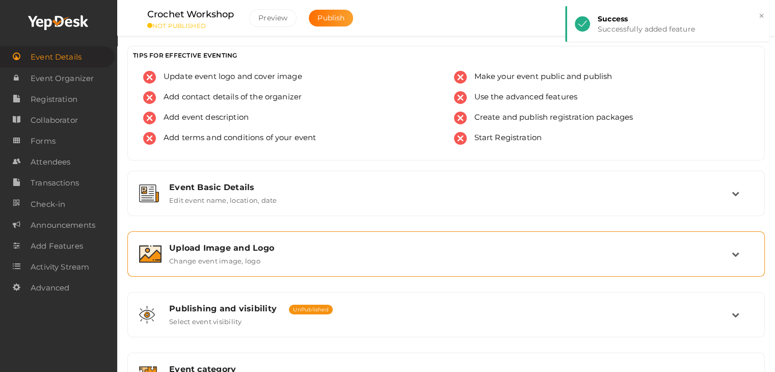
click at [211, 239] on div "Upload Image and Logo Change event image, logo" at bounding box center [446, 254] width 626 height 34
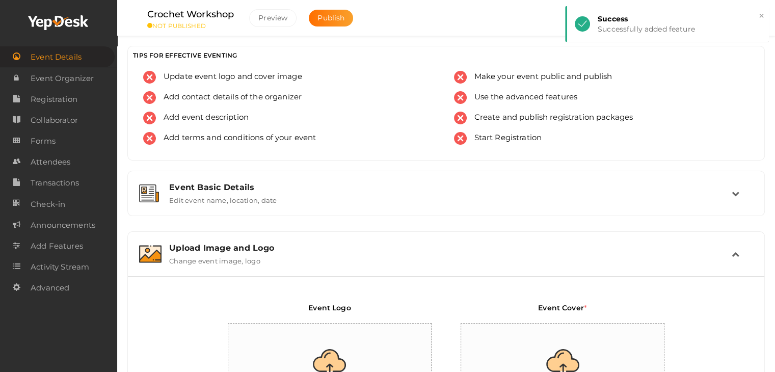
scroll to position [92, 0]
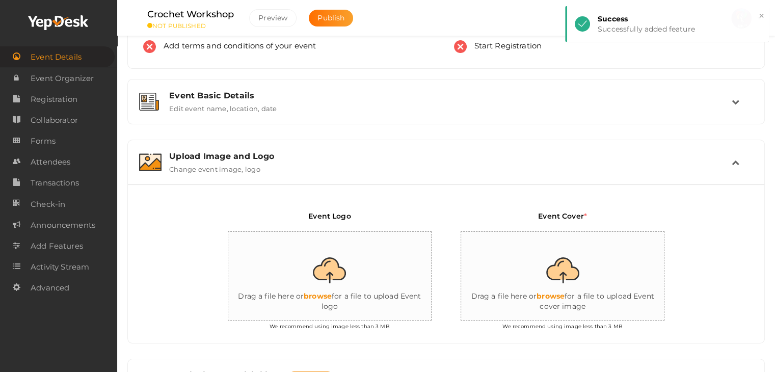
click at [368, 265] on input "file" at bounding box center [330, 276] width 204 height 89
type input "C:\fakepath\logo yepdesk (1).png"
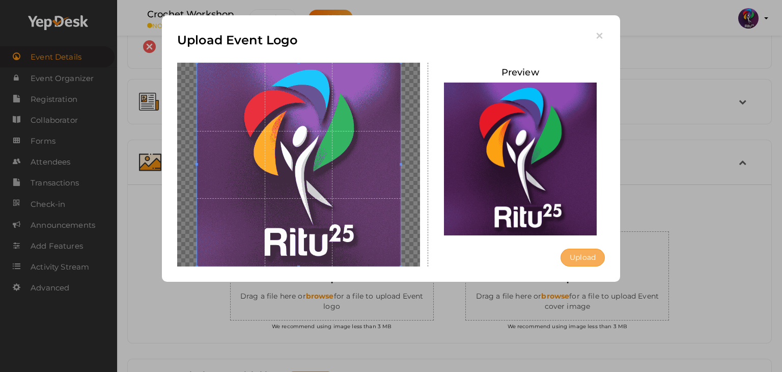
click at [591, 256] on button "Upload" at bounding box center [583, 258] width 44 height 18
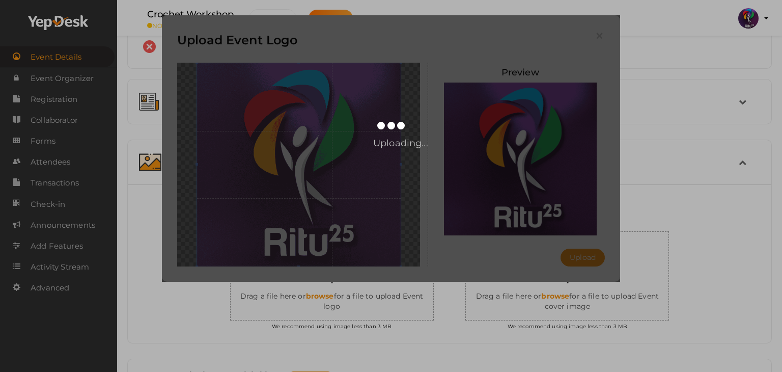
click at [586, 291] on div "Upload Event Logo Preview Upload Uploading..." at bounding box center [391, 186] width 782 height 372
click at [568, 298] on div "Upload Event Logo Preview Upload Uploading..." at bounding box center [391, 186] width 782 height 372
click at [570, 296] on div "Upload Event Logo Preview Upload Uploading..." at bounding box center [391, 186] width 782 height 372
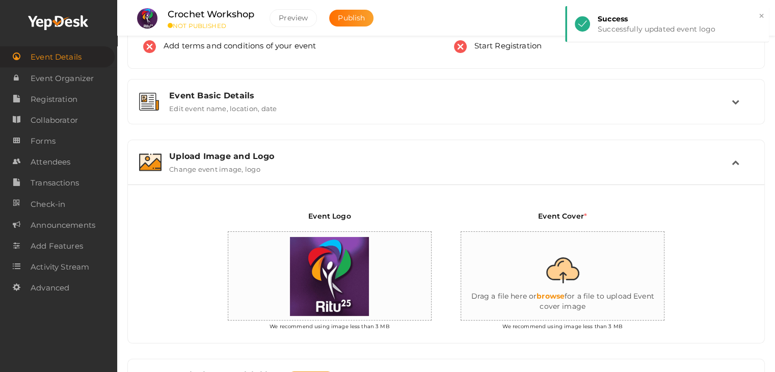
click at [574, 298] on input "file" at bounding box center [563, 276] width 204 height 89
type input "C:\fakepath\W9.jpg"
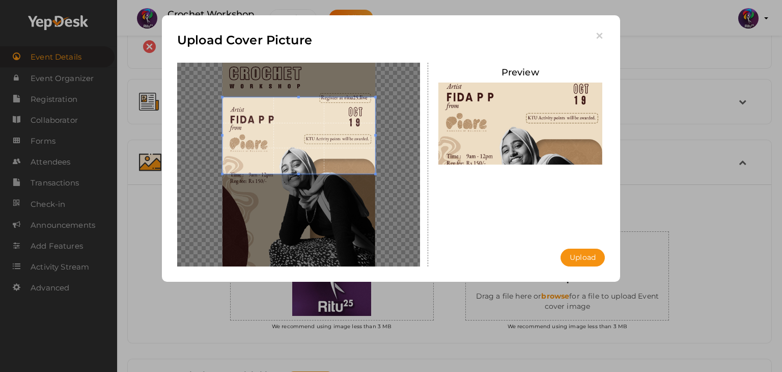
drag, startPoint x: 336, startPoint y: 175, endPoint x: 334, endPoint y: 138, distance: 36.8
click at [334, 138] on span at bounding box center [299, 135] width 153 height 76
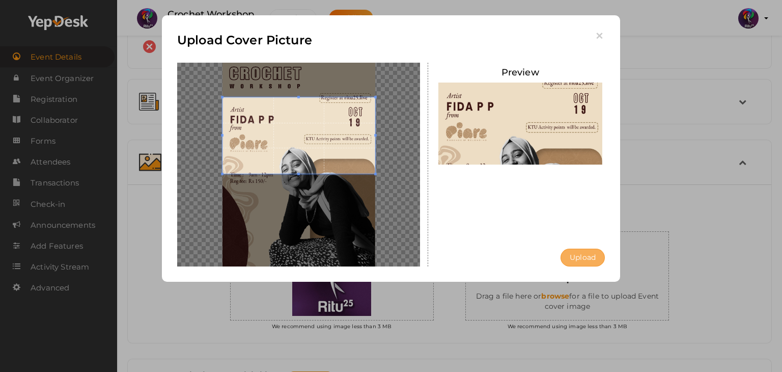
click at [589, 253] on button "Upload" at bounding box center [583, 258] width 44 height 18
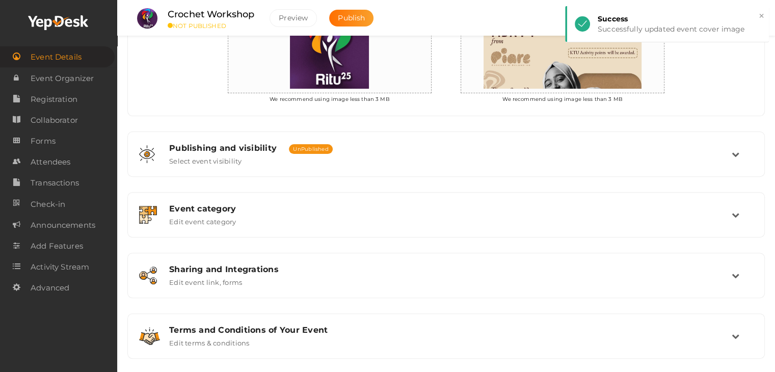
scroll to position [329, 0]
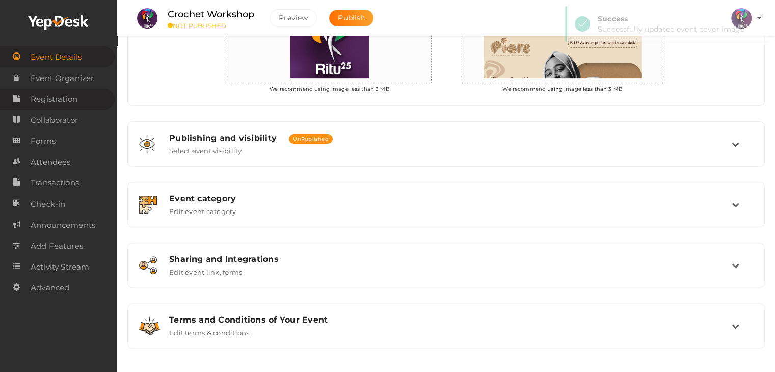
click at [65, 93] on span "Registration" at bounding box center [54, 99] width 47 height 20
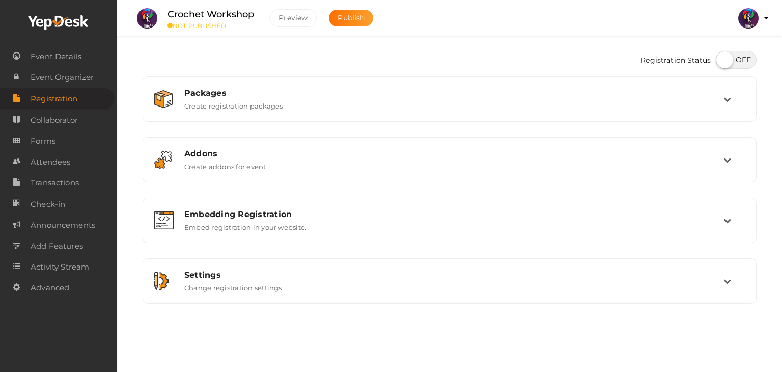
click at [737, 58] on label at bounding box center [736, 60] width 41 height 18
click at [723, 58] on input "checkbox" at bounding box center [719, 56] width 7 height 7
checkbox input "true"
click at [713, 75] on div "Registration Status" at bounding box center [450, 61] width 614 height 31
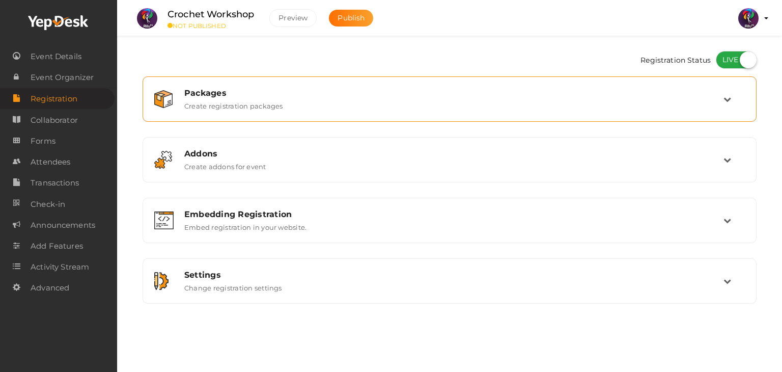
click at [715, 86] on div "Packages Create registration packages" at bounding box center [449, 99] width 603 height 34
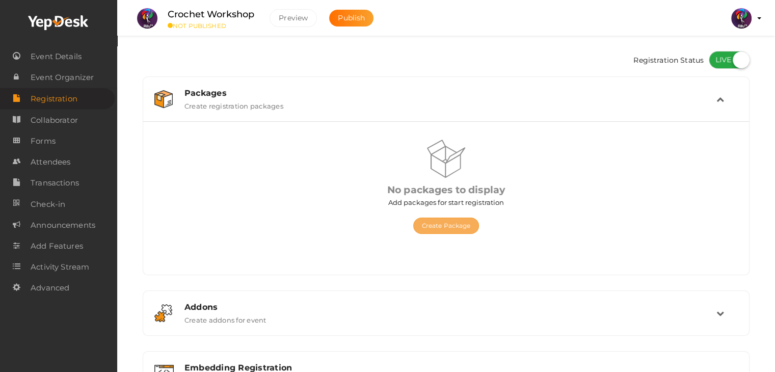
click at [454, 219] on button "Create Package" at bounding box center [446, 225] width 66 height 16
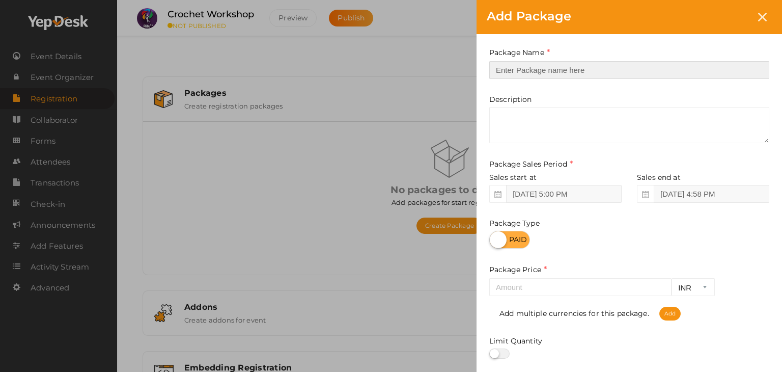
click at [571, 69] on input "text" at bounding box center [629, 70] width 280 height 18
type input "reg"
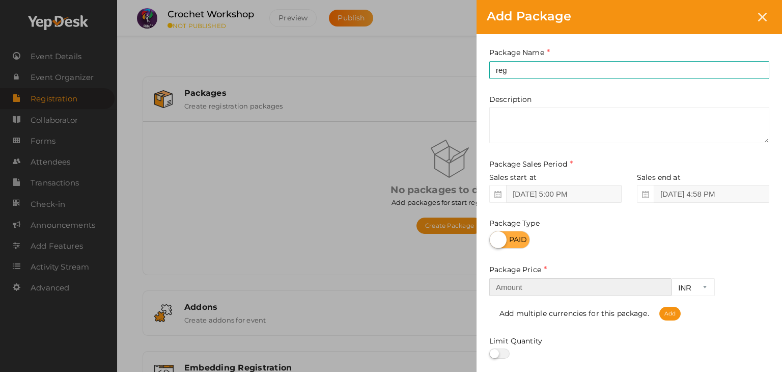
click at [603, 293] on input "number" at bounding box center [580, 287] width 182 height 18
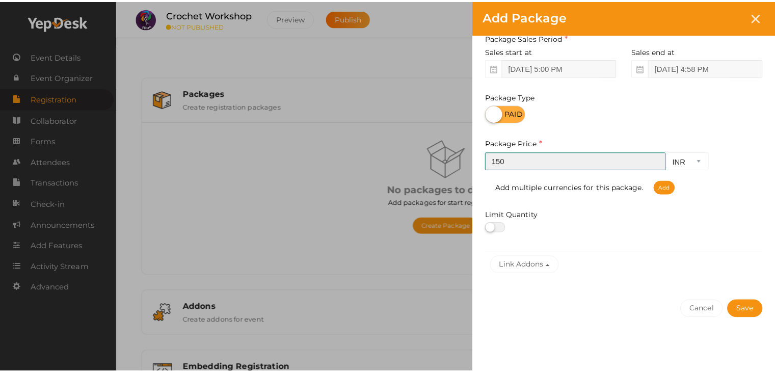
scroll to position [126, 0]
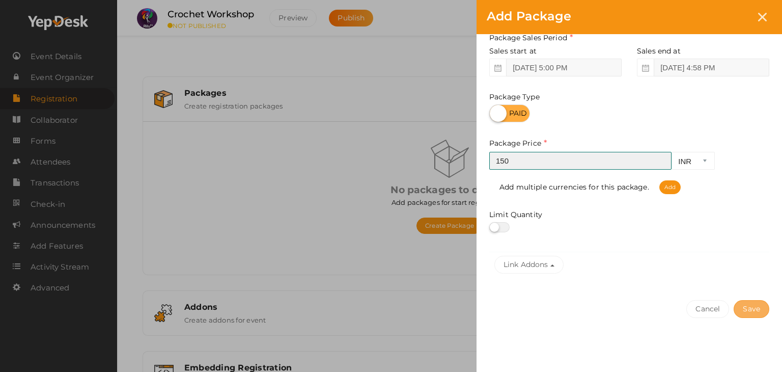
type input "150"
click at [751, 304] on button "Save" at bounding box center [752, 309] width 36 height 18
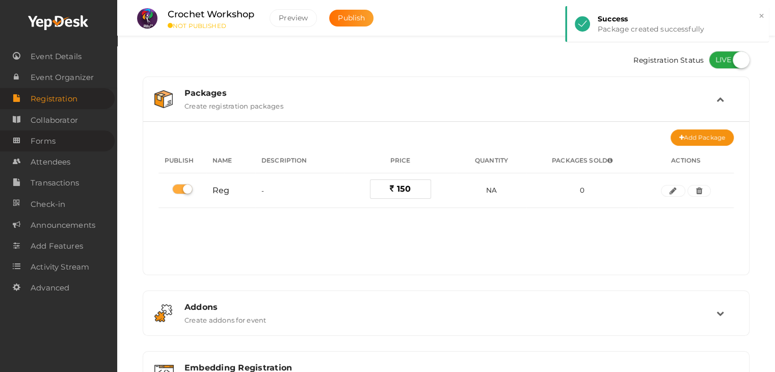
click at [63, 134] on link "Forms" at bounding box center [57, 140] width 115 height 21
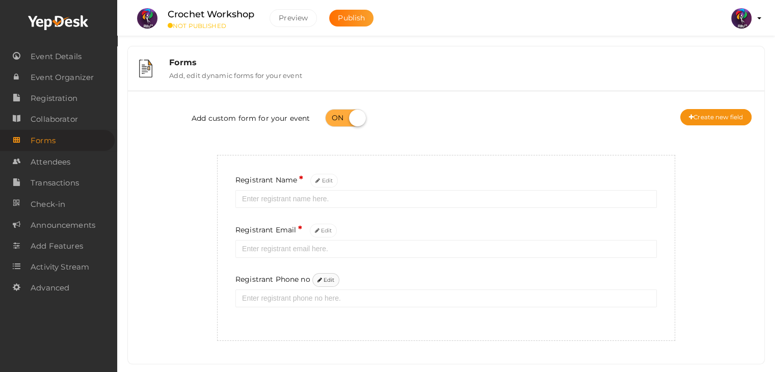
click at [322, 274] on button "Edit" at bounding box center [326, 280] width 28 height 14
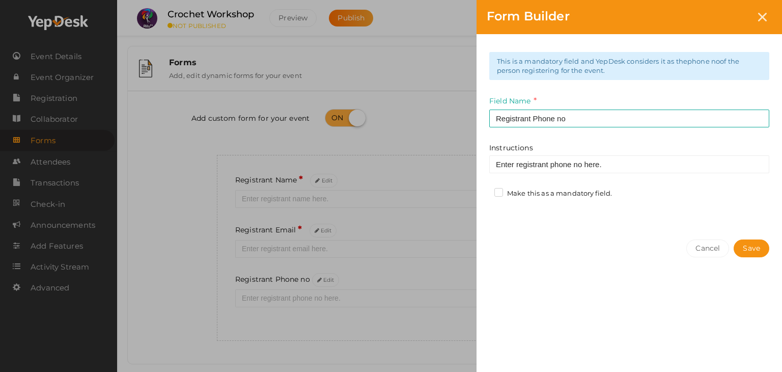
click at [506, 191] on label "Make this as a mandatory field." at bounding box center [554, 193] width 118 height 10
click at [484, 190] on input "Make this as a mandatory field." at bounding box center [484, 190] width 0 height 0
click at [746, 247] on button "Save" at bounding box center [752, 248] width 36 height 18
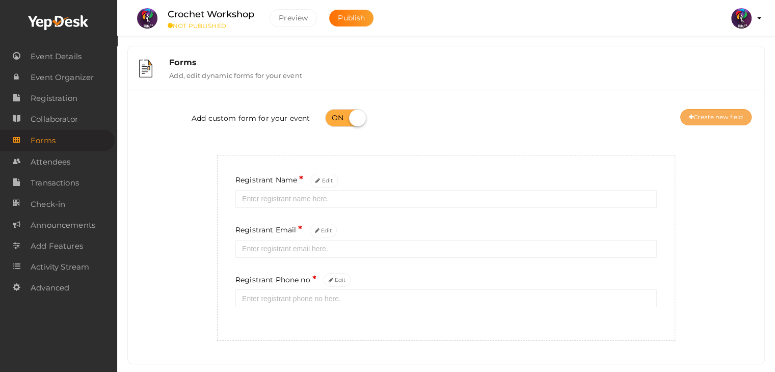
click at [700, 115] on button "Create new field" at bounding box center [715, 117] width 71 height 16
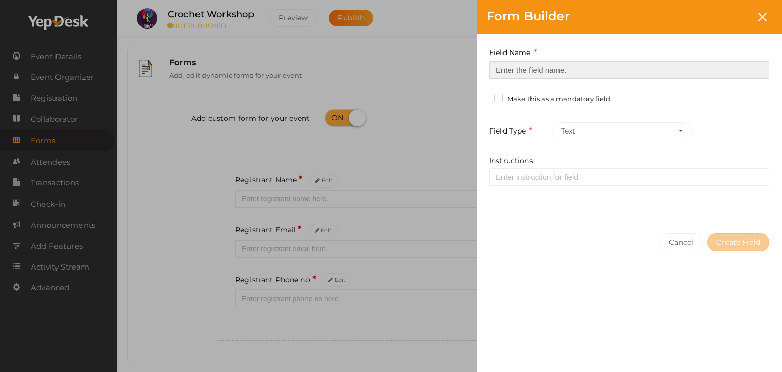
click at [572, 67] on input at bounding box center [629, 70] width 280 height 18
type input "Registrant College"
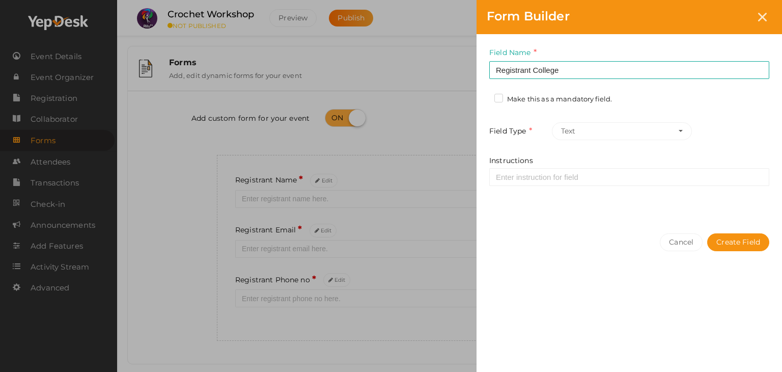
click at [576, 103] on label "Make this as a mandatory field." at bounding box center [554, 99] width 118 height 10
click at [484, 96] on input "Make this as a mandatory field." at bounding box center [484, 96] width 0 height 0
click at [737, 246] on button "Create Field" at bounding box center [738, 242] width 62 height 18
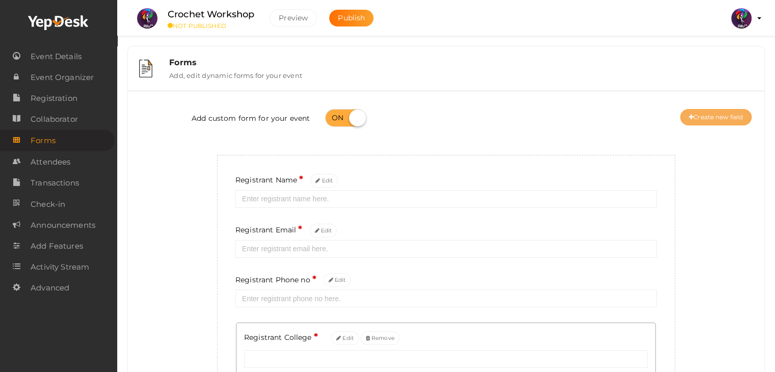
drag, startPoint x: 750, startPoint y: 107, endPoint x: 742, endPoint y: 112, distance: 8.9
click at [742, 112] on div "Add custom form for your event Create new field" at bounding box center [445, 119] width 621 height 41
click at [742, 112] on button "Create new field" at bounding box center [715, 117] width 71 height 16
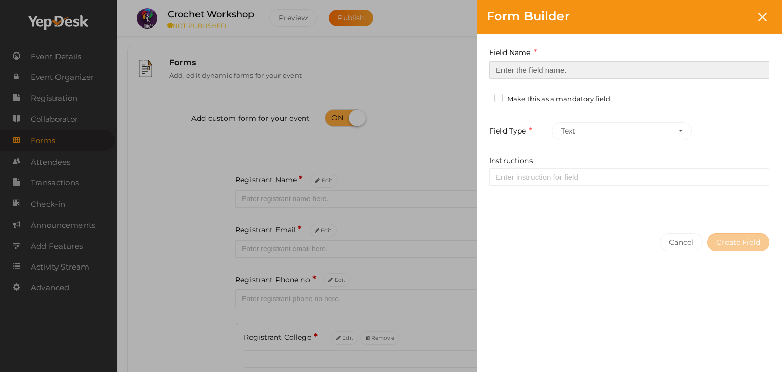
click at [624, 74] on input at bounding box center [629, 70] width 280 height 18
type input "Refferal ID"
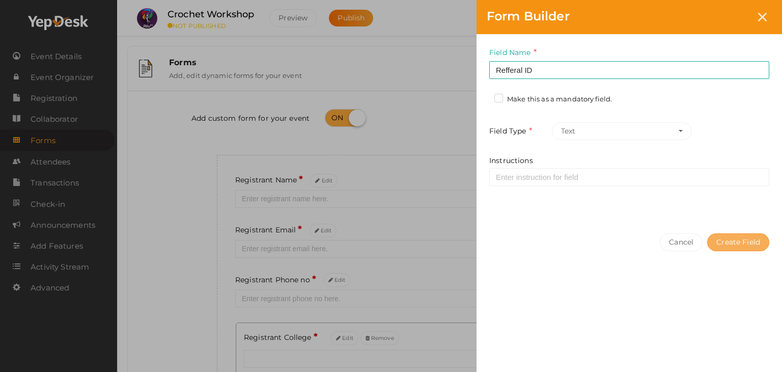
click at [733, 239] on button "Create Field" at bounding box center [738, 242] width 62 height 18
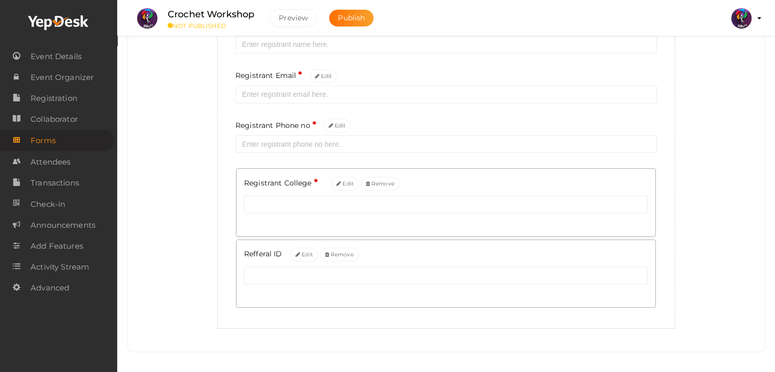
scroll to position [161, 0]
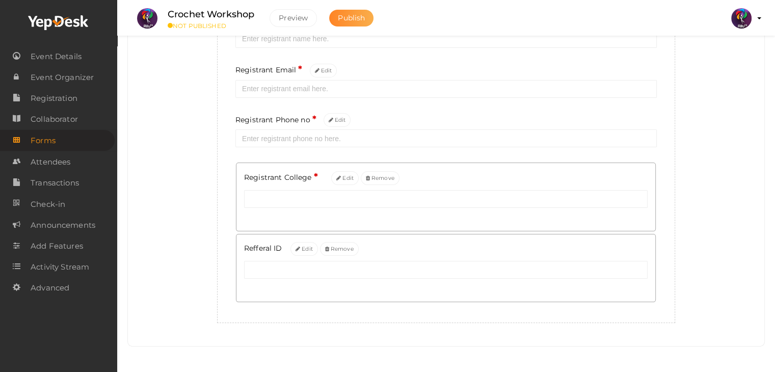
click at [360, 13] on button "Publish" at bounding box center [351, 18] width 44 height 17
click at [47, 98] on span "Registration" at bounding box center [54, 98] width 47 height 20
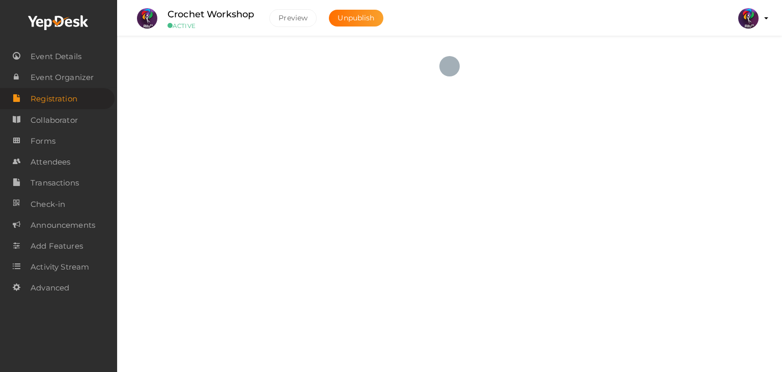
checkbox input "true"
type textarea "<iframe width="560" height="315" src="https://www.yepdesk.com/embed/open-regist…"
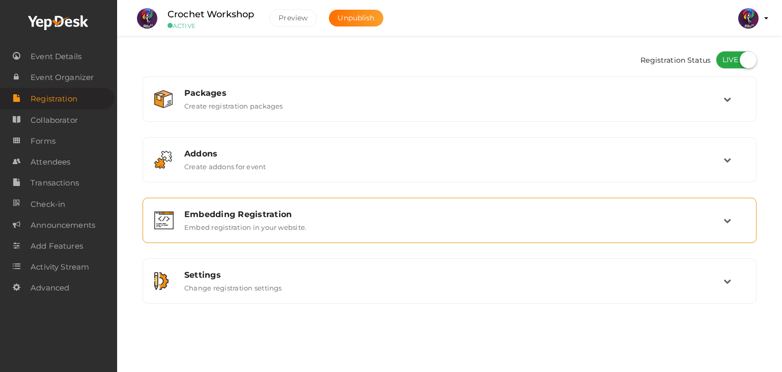
click at [323, 225] on div "Embedding Registration Embed registration in your website." at bounding box center [450, 220] width 547 height 22
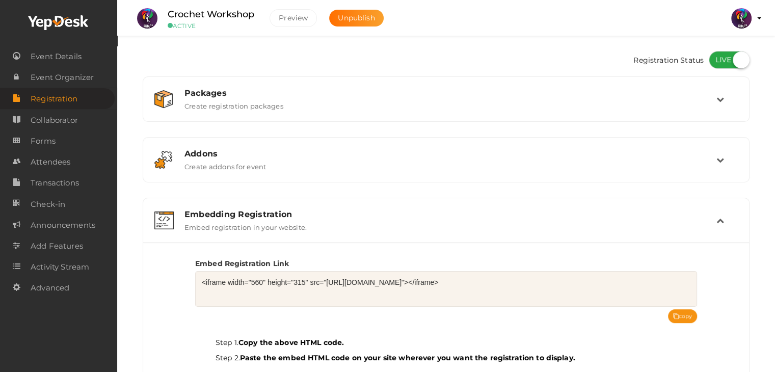
click at [323, 225] on div "Embedding Registration Embed registration in your website." at bounding box center [446, 220] width 539 height 22
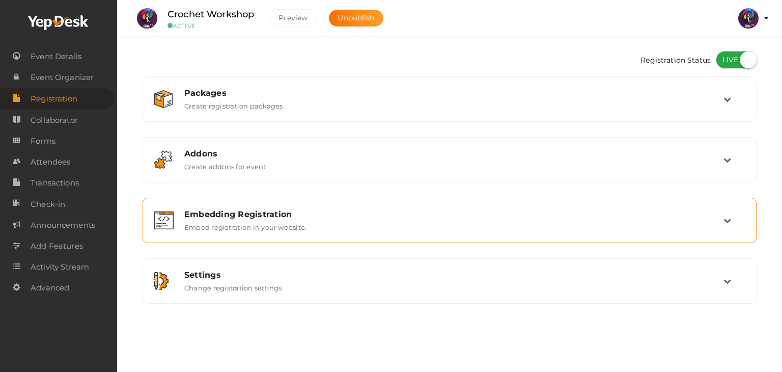
click at [688, 204] on div "Embedding Registration Embed registration in your website." at bounding box center [449, 220] width 603 height 34
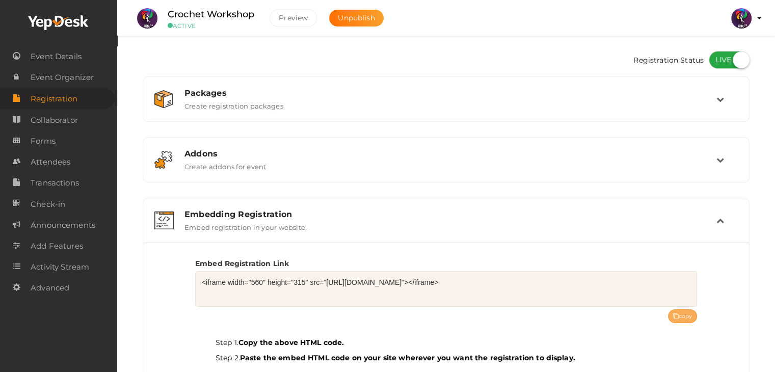
click at [687, 314] on button "copy" at bounding box center [683, 316] width 30 height 14
click at [695, 314] on button "copy" at bounding box center [683, 316] width 30 height 14
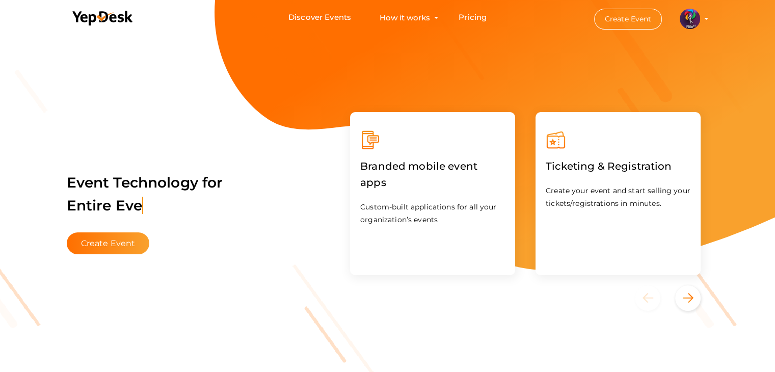
click at [633, 22] on button "Create Event" at bounding box center [628, 19] width 68 height 21
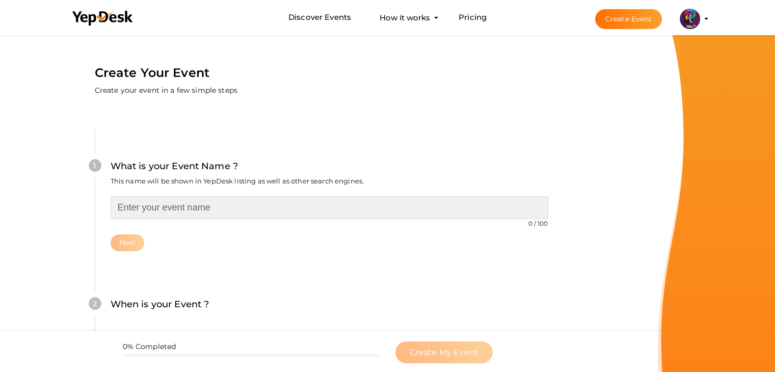
click at [306, 214] on input "text" at bounding box center [329, 207] width 437 height 23
type input "A"
type input "Wild Markers Workshop"
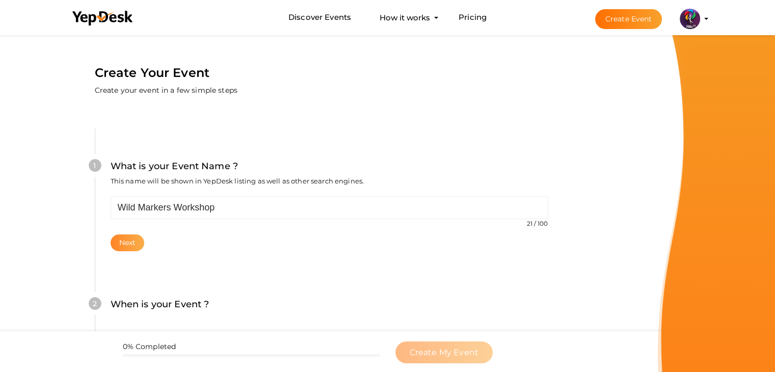
click at [128, 237] on button "Next" at bounding box center [128, 242] width 34 height 17
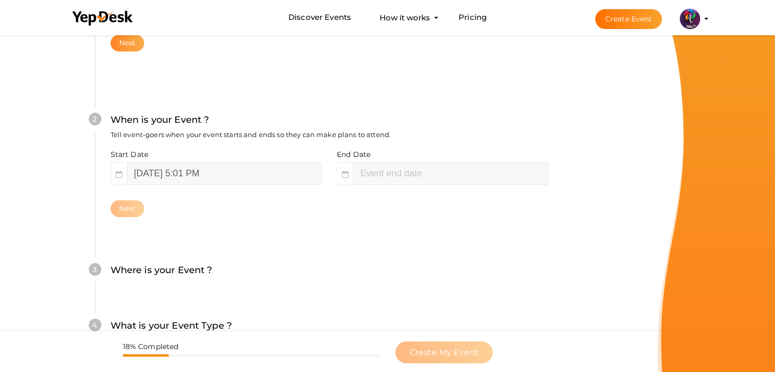
scroll to position [209, 0]
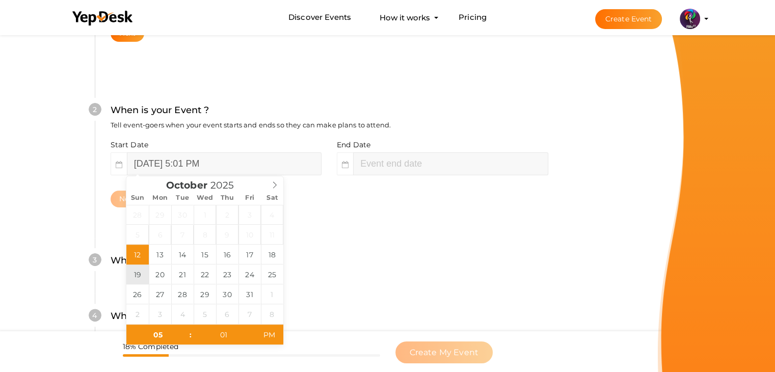
type input "[DATE] 5:01 PM"
type input "07"
type input "01"
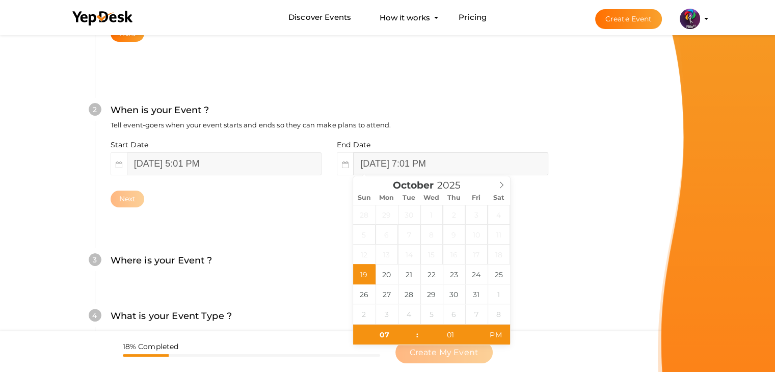
click at [395, 173] on input "[DATE] 7:01 PM" at bounding box center [450, 163] width 195 height 23
drag, startPoint x: 387, startPoint y: 279, endPoint x: 362, endPoint y: 278, distance: 25.0
type input "[DATE] 7:01 PM"
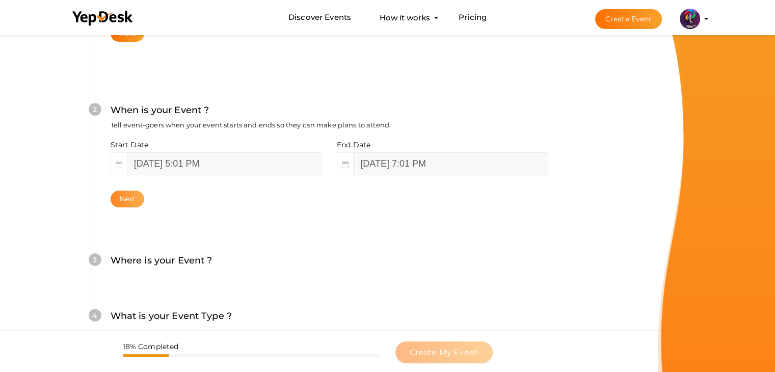
click at [130, 196] on button "Next" at bounding box center [128, 198] width 34 height 17
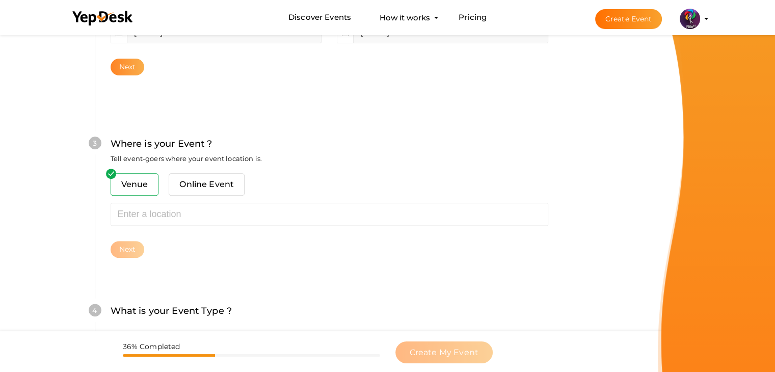
scroll to position [375, 0]
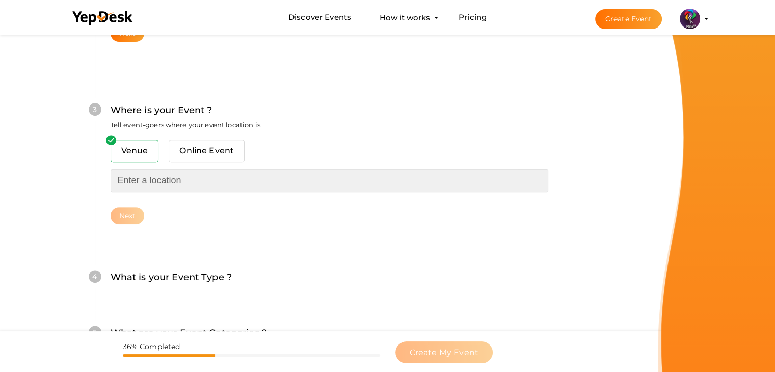
click at [155, 189] on input "text" at bounding box center [329, 180] width 437 height 23
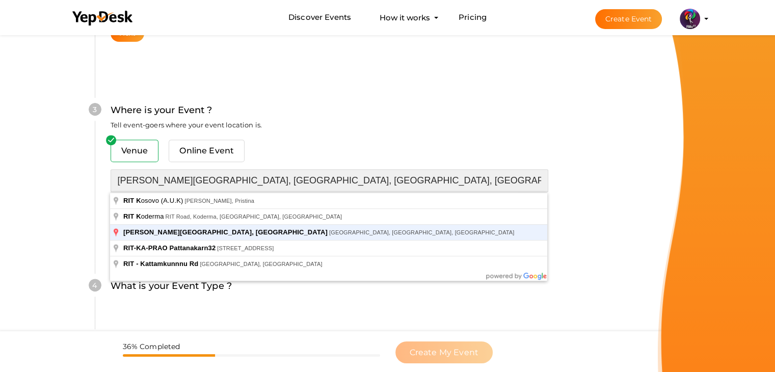
type input "[PERSON_NAME][GEOGRAPHIC_DATA], [GEOGRAPHIC_DATA], [GEOGRAPHIC_DATA], [GEOGRAPH…"
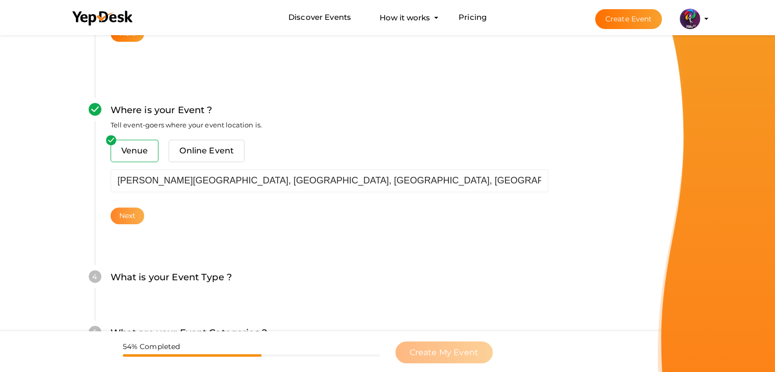
click at [139, 208] on button "Next" at bounding box center [128, 215] width 34 height 17
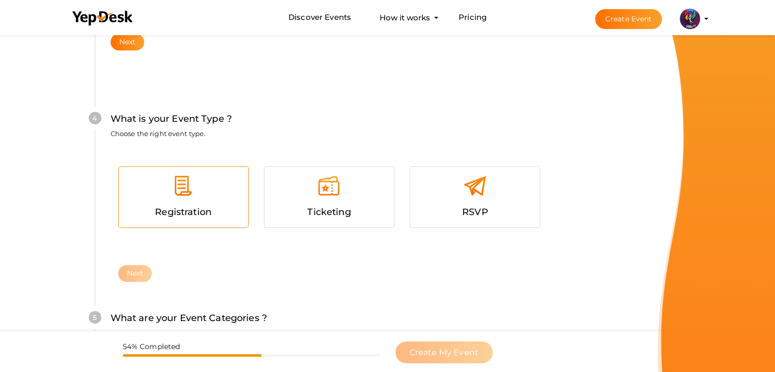
scroll to position [557, 0]
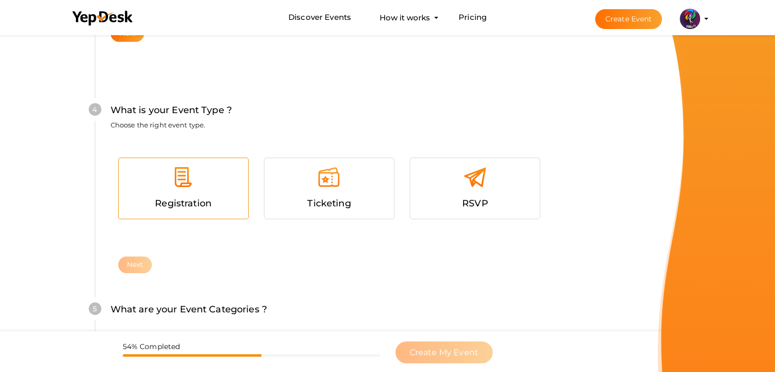
click at [208, 198] on span "Registration" at bounding box center [183, 203] width 57 height 11
click at [132, 256] on button "Next" at bounding box center [135, 264] width 34 height 17
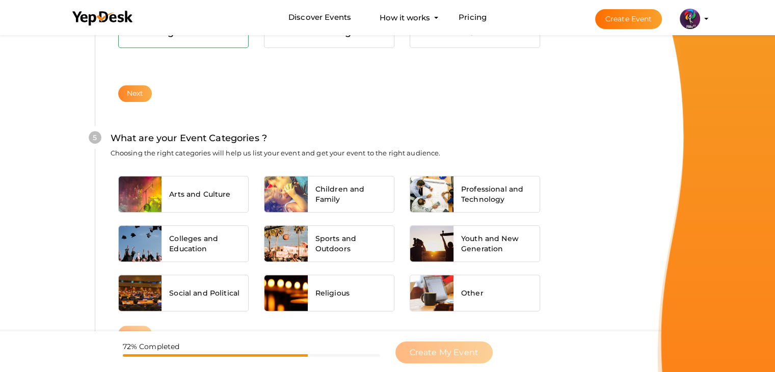
scroll to position [771, 0]
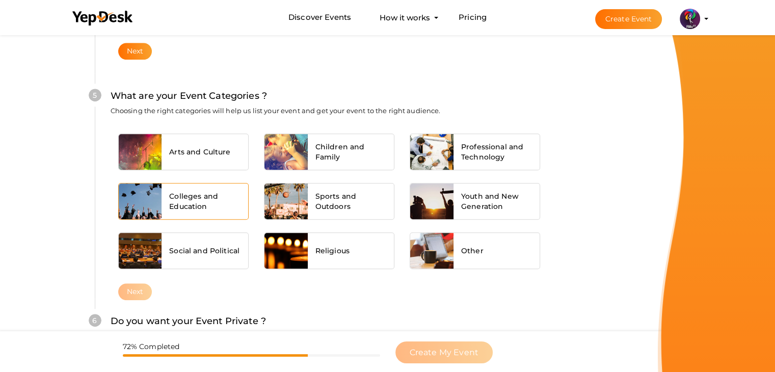
click at [166, 199] on div "Colleges and Education" at bounding box center [204, 201] width 87 height 36
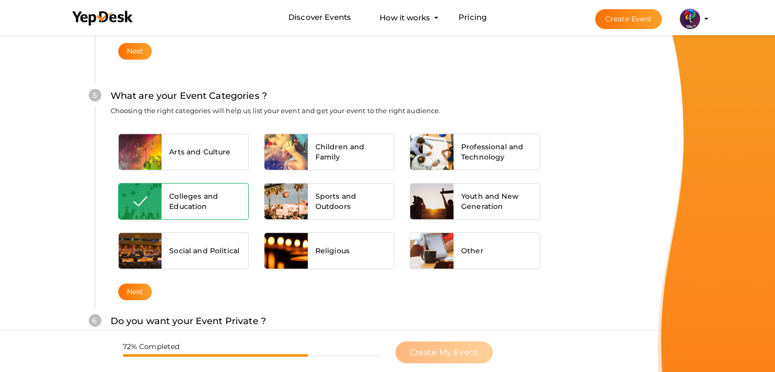
click at [166, 199] on div "Colleges and Education" at bounding box center [204, 201] width 87 height 36
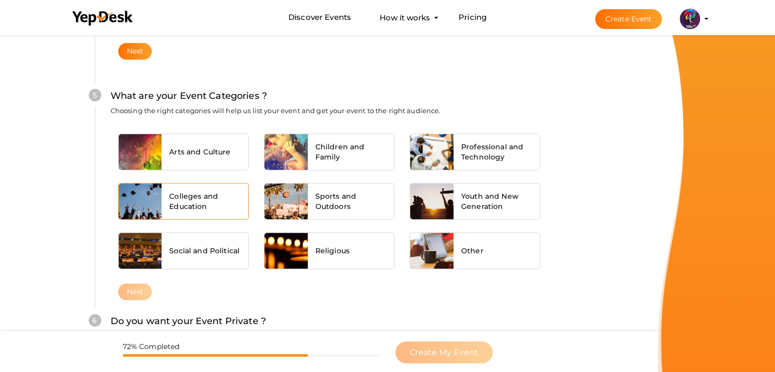
click at [166, 199] on div "Colleges and Education" at bounding box center [204, 201] width 87 height 36
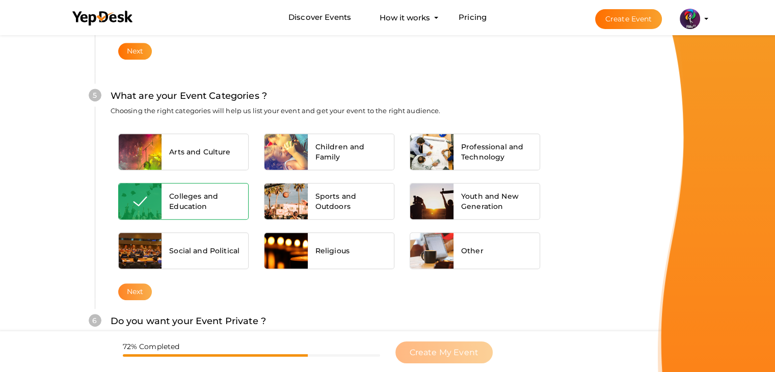
click at [132, 291] on button "Next" at bounding box center [135, 291] width 34 height 17
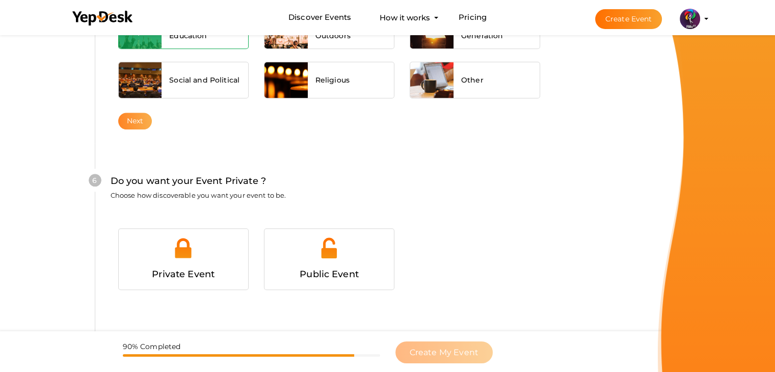
scroll to position [994, 0]
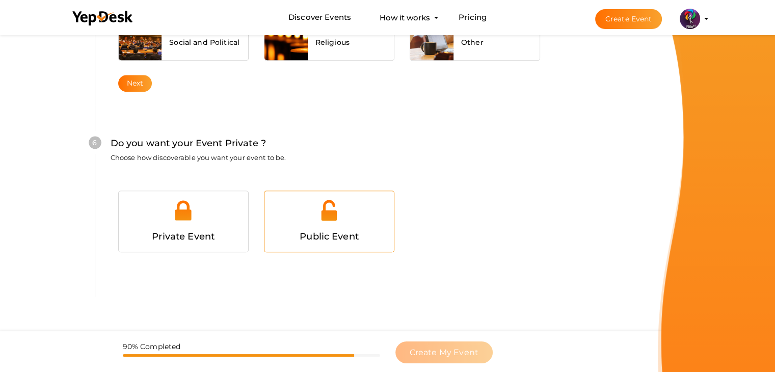
click at [287, 207] on div at bounding box center [329, 214] width 114 height 31
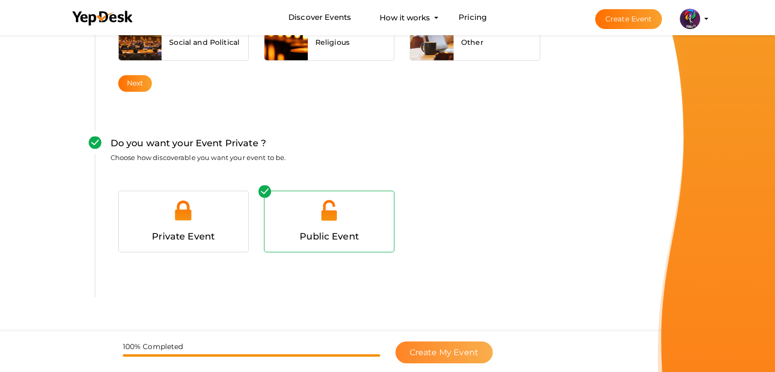
click at [424, 351] on span "Create My Event" at bounding box center [443, 352] width 69 height 10
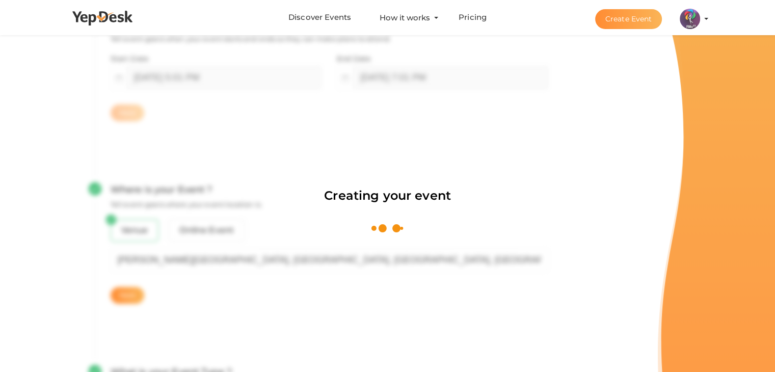
scroll to position [153, 0]
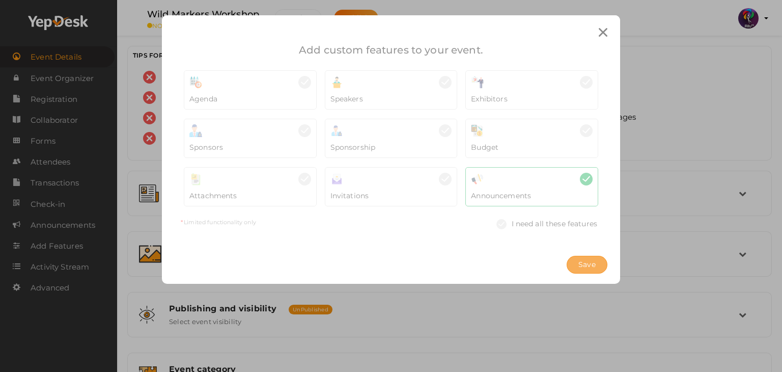
click at [588, 267] on span "Save" at bounding box center [587, 264] width 17 height 11
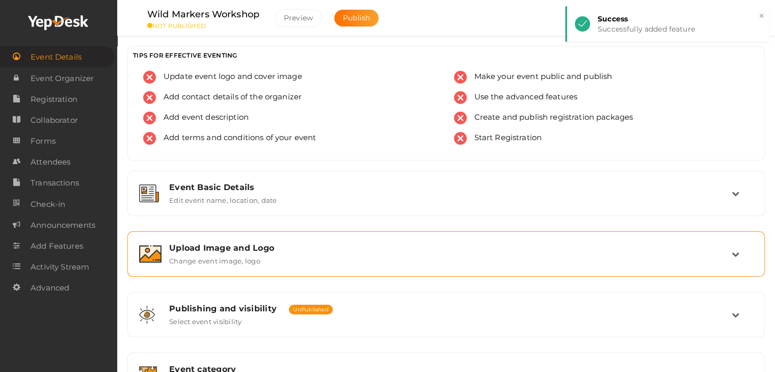
click at [310, 267] on div "Upload Image and Logo Change event image, logo" at bounding box center [446, 254] width 626 height 34
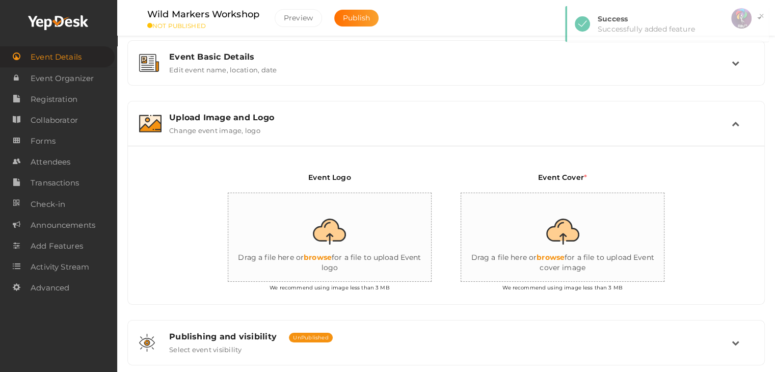
scroll to position [131, 0]
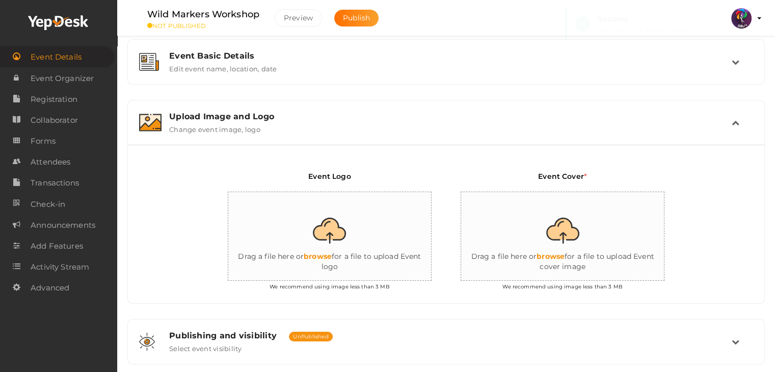
click at [330, 241] on input "file" at bounding box center [330, 236] width 204 height 89
type input "C:\fakepath\logo yepdesk (1).png"
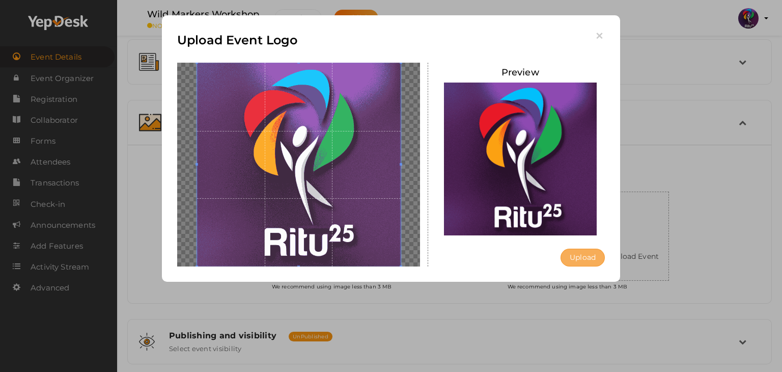
click at [583, 261] on button "Upload" at bounding box center [583, 258] width 44 height 18
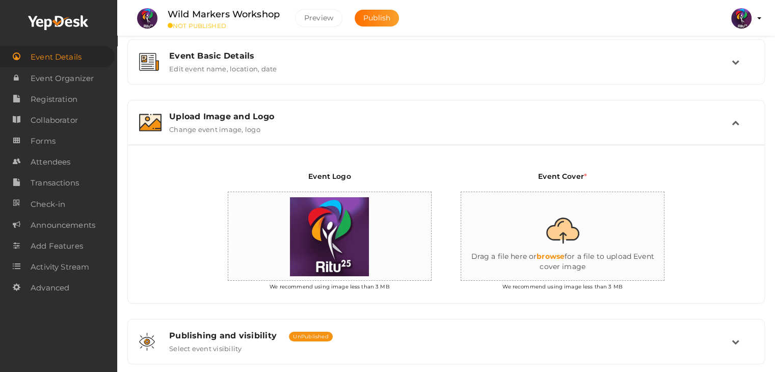
click at [583, 261] on input "file" at bounding box center [563, 236] width 204 height 89
type input "C:\fakepath\W8.jpg"
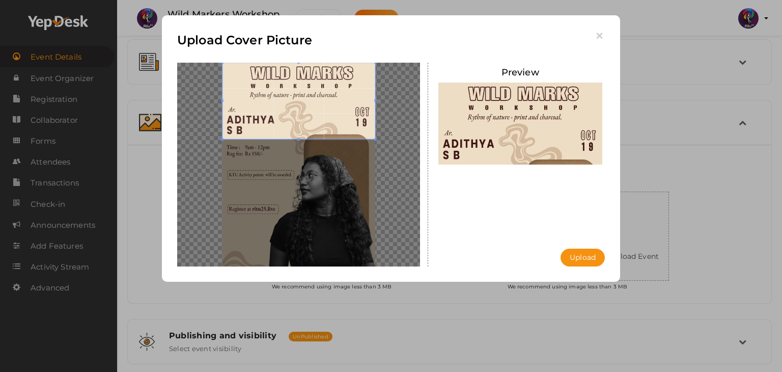
drag, startPoint x: 338, startPoint y: 194, endPoint x: 326, endPoint y: 119, distance: 76.2
click at [326, 119] on span at bounding box center [299, 101] width 153 height 76
click at [593, 252] on button "Upload" at bounding box center [583, 258] width 44 height 18
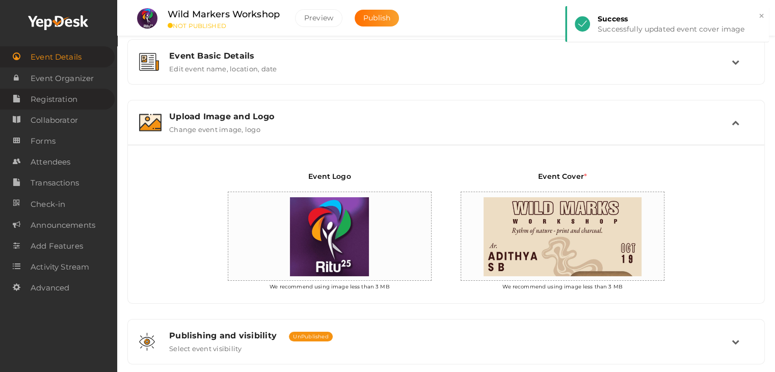
click at [73, 99] on span "Registration" at bounding box center [54, 99] width 47 height 20
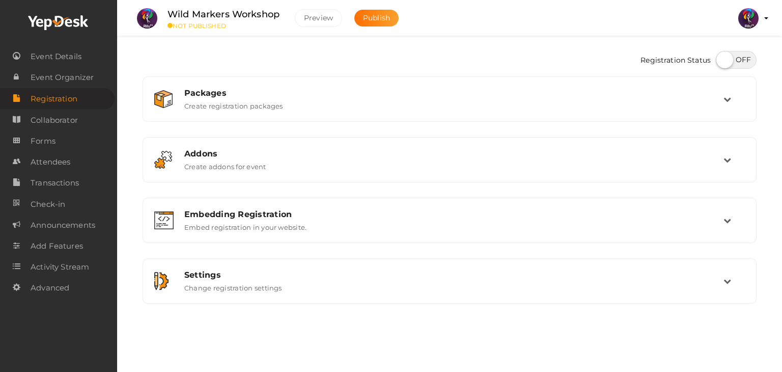
drag, startPoint x: 733, startPoint y: 69, endPoint x: 737, endPoint y: 63, distance: 8.1
click at [737, 63] on div at bounding box center [734, 61] width 46 height 20
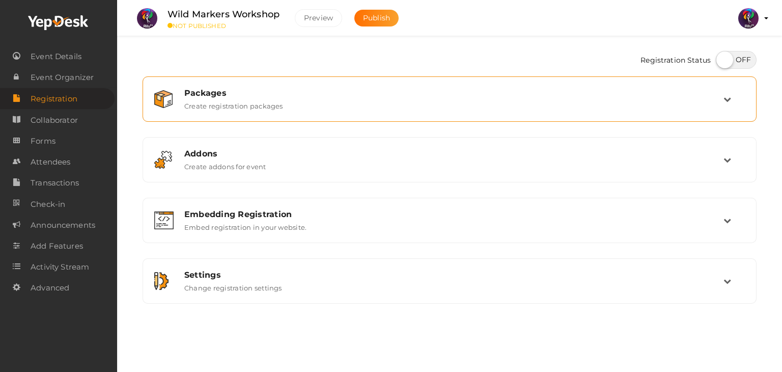
drag, startPoint x: 737, startPoint y: 63, endPoint x: 707, endPoint y: 96, distance: 45.4
click at [707, 96] on div "Registration Status Packages Create registration packages Add Package No packag…" at bounding box center [450, 182] width 614 height 273
click at [707, 96] on div "Packages" at bounding box center [453, 93] width 539 height 10
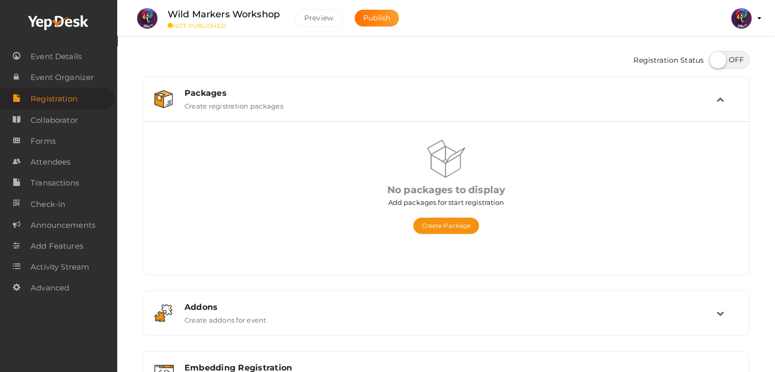
click at [723, 57] on label at bounding box center [728, 60] width 41 height 18
click at [715, 57] on input "checkbox" at bounding box center [711, 56] width 7 height 7
checkbox input "true"
click at [435, 218] on button "Create Package" at bounding box center [446, 225] width 66 height 16
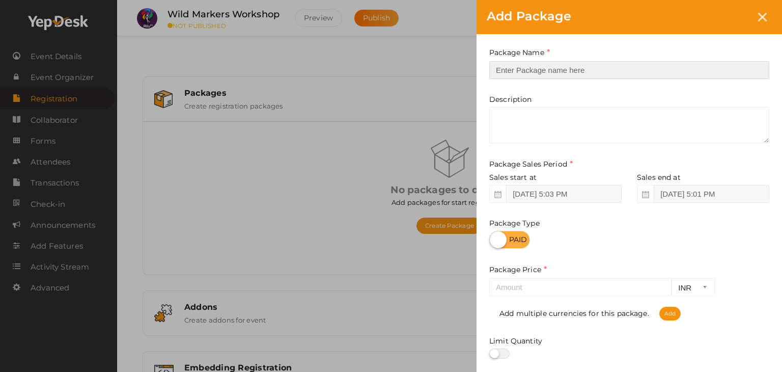
click at [533, 68] on input "text" at bounding box center [629, 70] width 280 height 18
type input "reg"
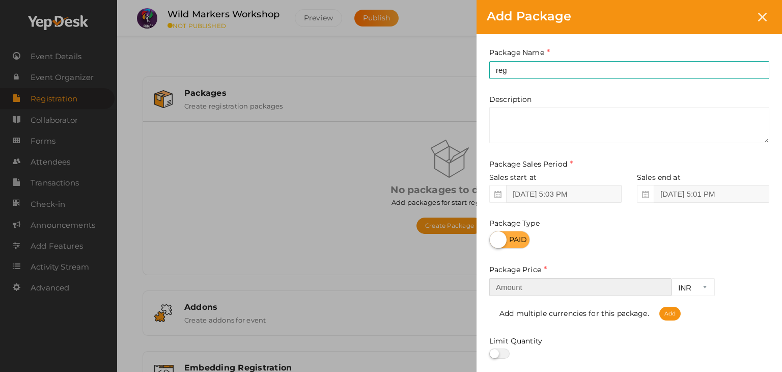
click at [576, 282] on input "number" at bounding box center [580, 287] width 182 height 18
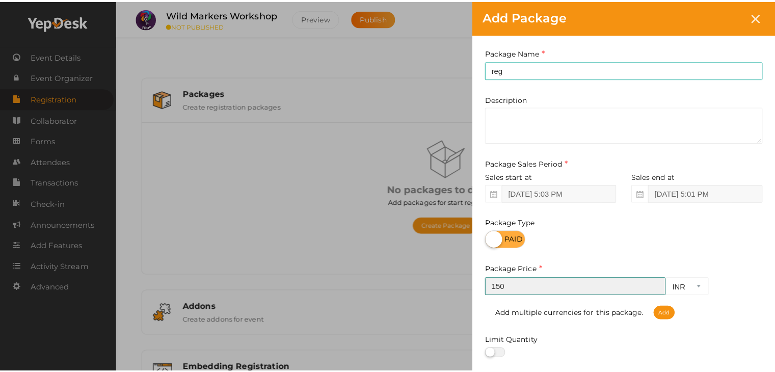
scroll to position [126, 0]
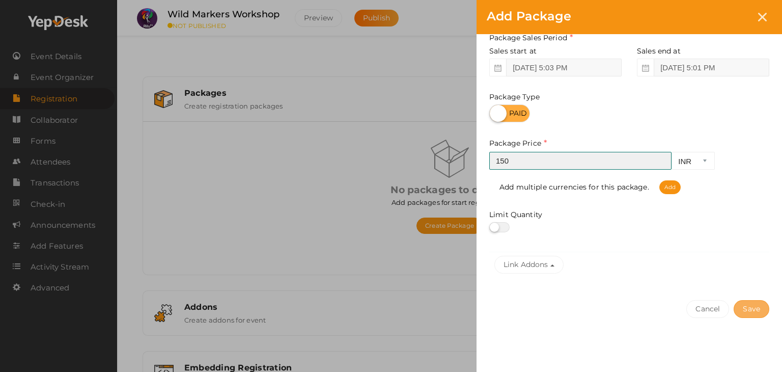
type input "150"
click at [758, 315] on button "Save" at bounding box center [752, 309] width 36 height 18
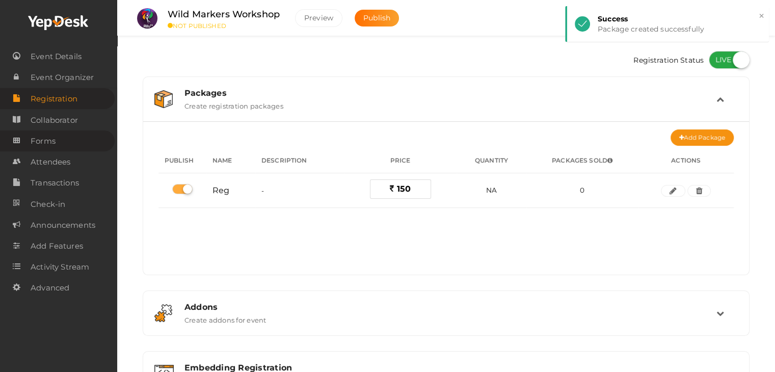
click at [67, 143] on link "Forms" at bounding box center [57, 140] width 115 height 21
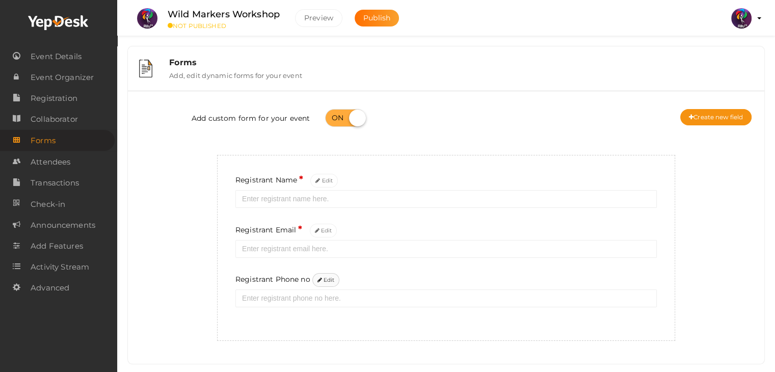
click at [322, 279] on button "Edit" at bounding box center [326, 280] width 28 height 14
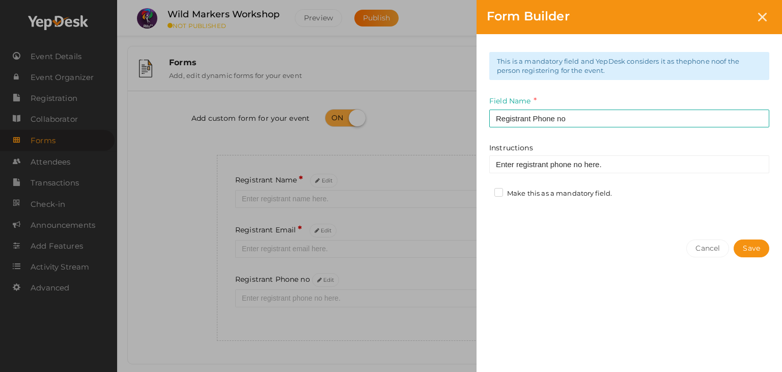
click at [552, 194] on label "Make this as a mandatory field." at bounding box center [554, 193] width 118 height 10
click at [484, 190] on input "Make this as a mandatory field." at bounding box center [484, 190] width 0 height 0
click at [746, 241] on button "Save" at bounding box center [752, 248] width 36 height 18
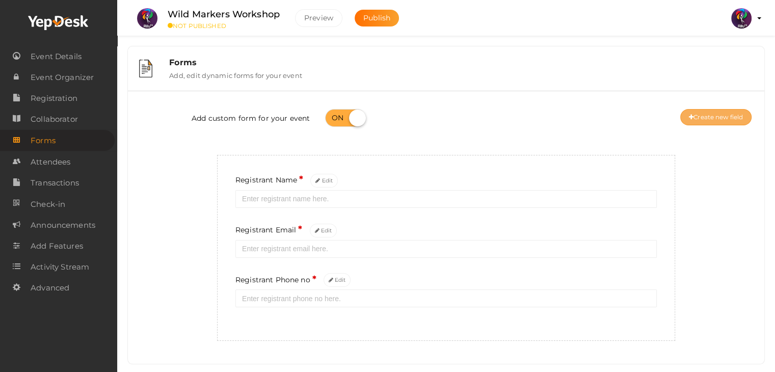
click at [720, 121] on button "Create new field" at bounding box center [715, 117] width 71 height 16
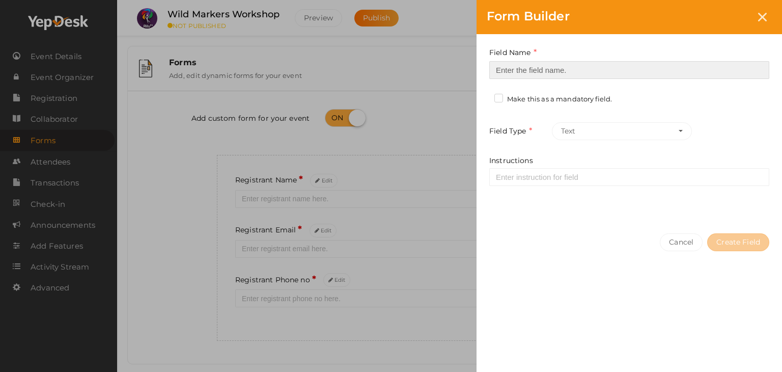
click at [508, 67] on input at bounding box center [629, 70] width 280 height 18
type input "Registrant College"
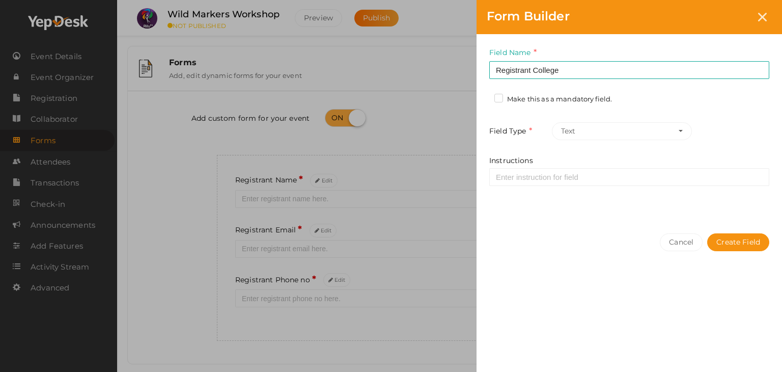
click at [530, 98] on label "Make this as a mandatory field." at bounding box center [554, 99] width 118 height 10
click at [484, 96] on input "Make this as a mandatory field." at bounding box center [484, 96] width 0 height 0
click at [757, 235] on button "Create Field" at bounding box center [738, 242] width 62 height 18
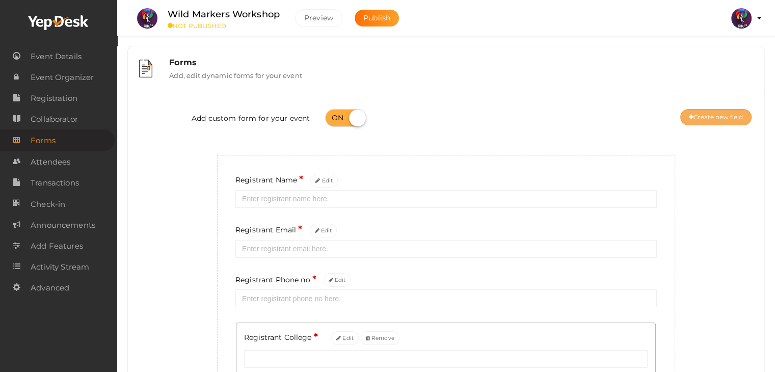
click at [706, 116] on button "Create new field" at bounding box center [715, 117] width 71 height 16
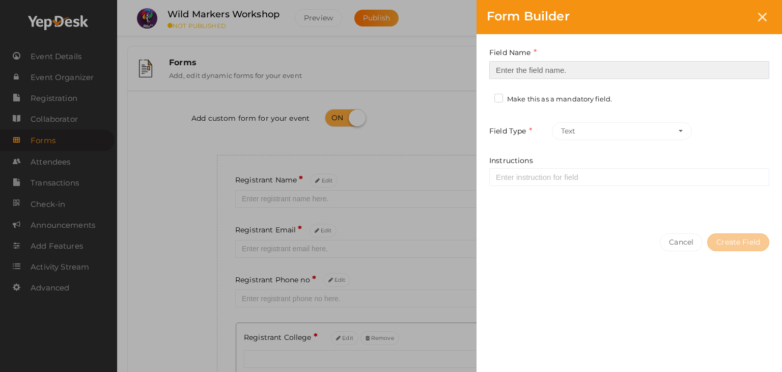
click at [587, 71] on input at bounding box center [629, 70] width 280 height 18
type input "Refferal ID"
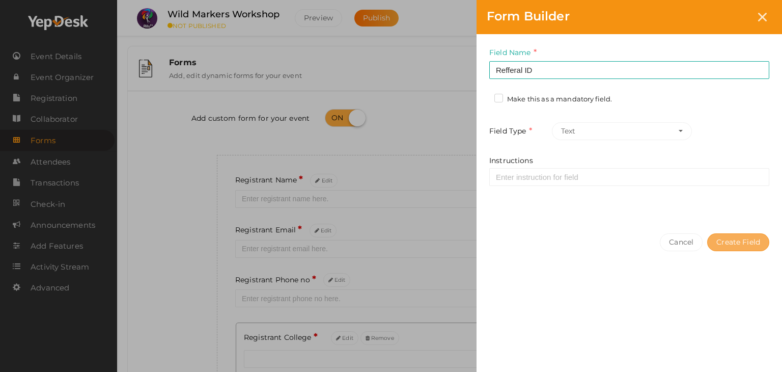
click at [725, 244] on button "Create Field" at bounding box center [738, 242] width 62 height 18
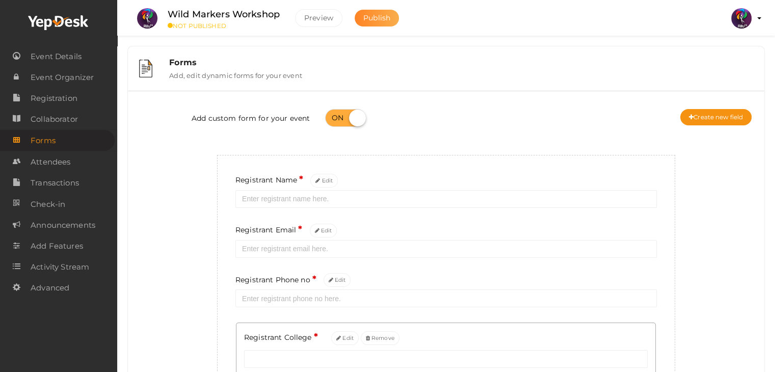
click at [385, 23] on button "Publish" at bounding box center [376, 18] width 44 height 17
click at [45, 96] on span "Registration" at bounding box center [54, 98] width 47 height 20
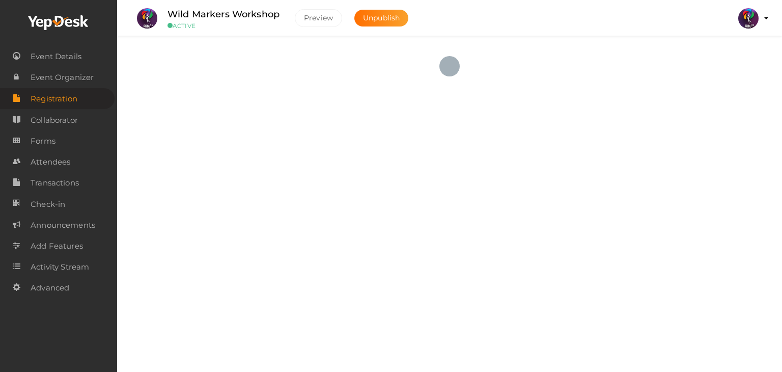
checkbox input "true"
type textarea "<iframe width="560" height="315" src="[URL][DOMAIN_NAME]"></iframe>"
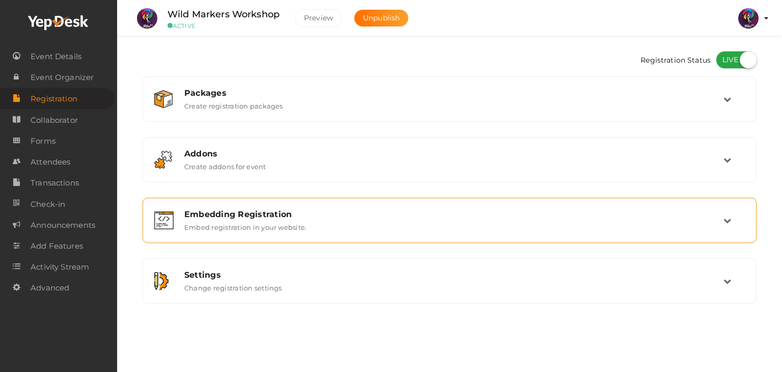
click at [275, 209] on div "Embedding Registration" at bounding box center [453, 214] width 539 height 10
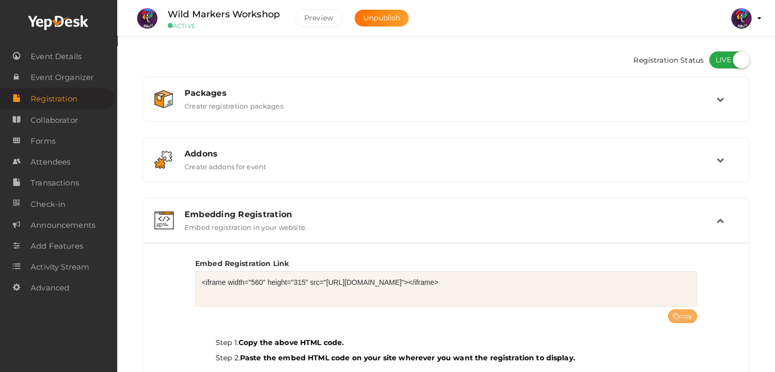
click at [683, 310] on button "copy" at bounding box center [683, 316] width 30 height 14
